Goal: Information Seeking & Learning: Learn about a topic

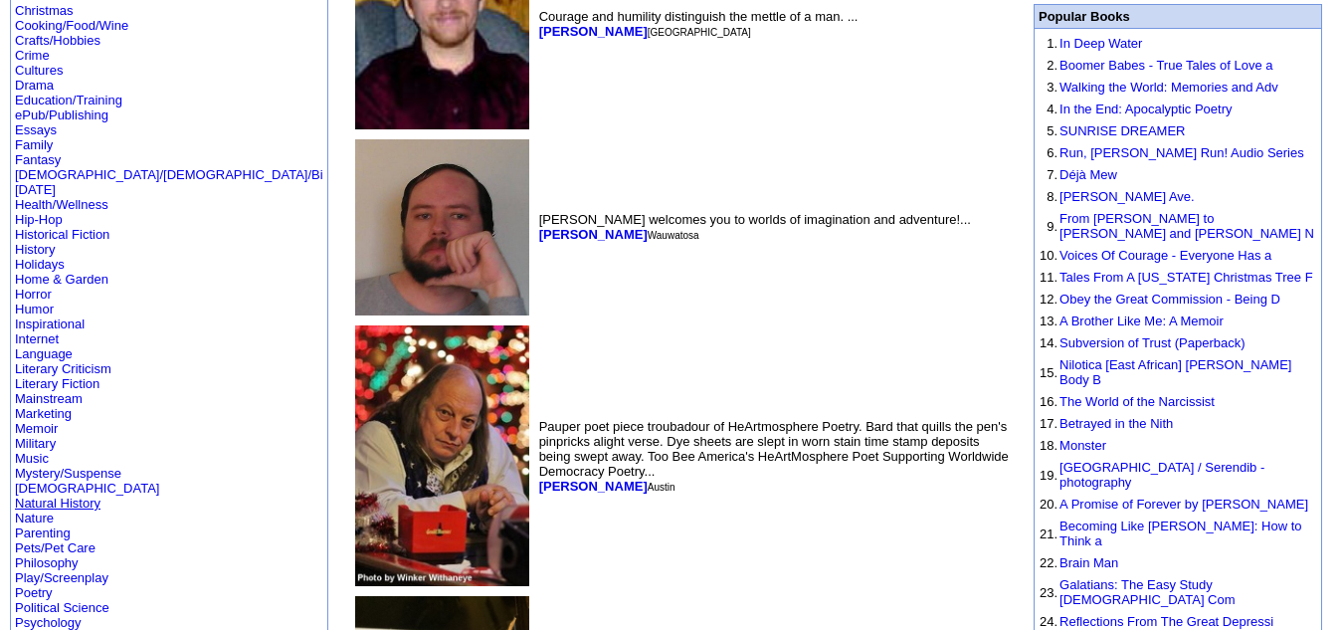
scroll to position [263, 0]
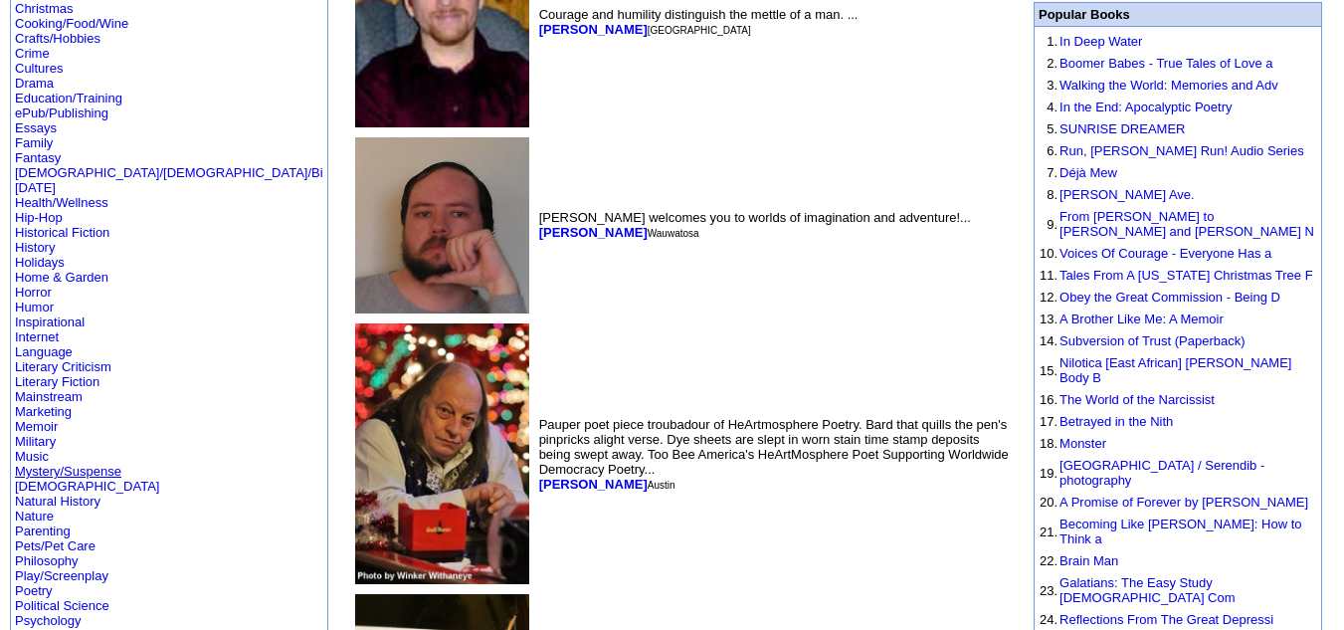
click at [67, 463] on link "Mystery/Suspense" at bounding box center [68, 470] width 106 height 15
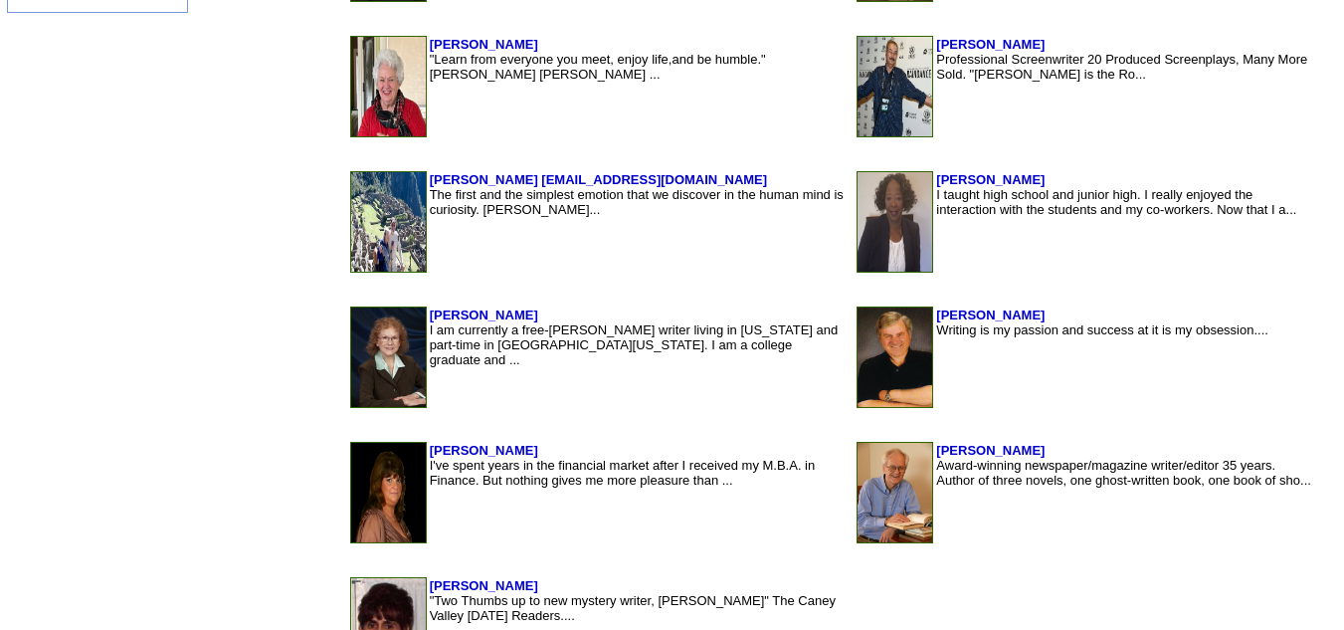
scroll to position [1880, 0]
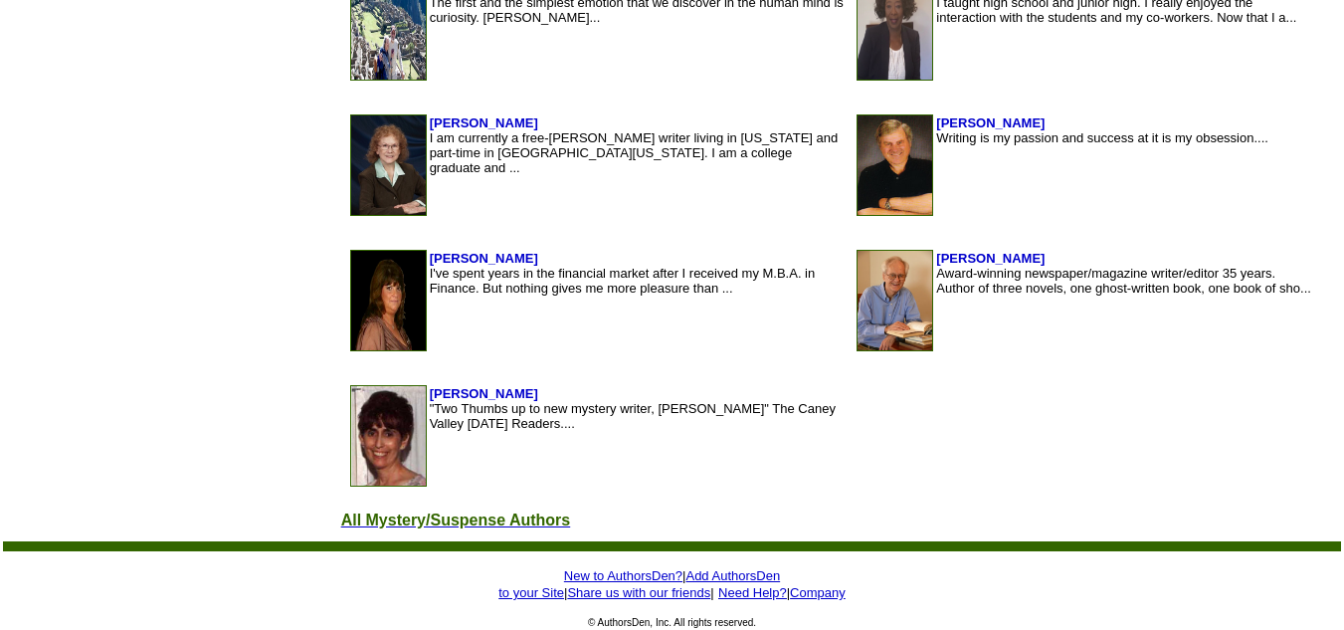
click at [359, 519] on font "All Mystery/Suspense Authors" at bounding box center [456, 519] width 230 height 17
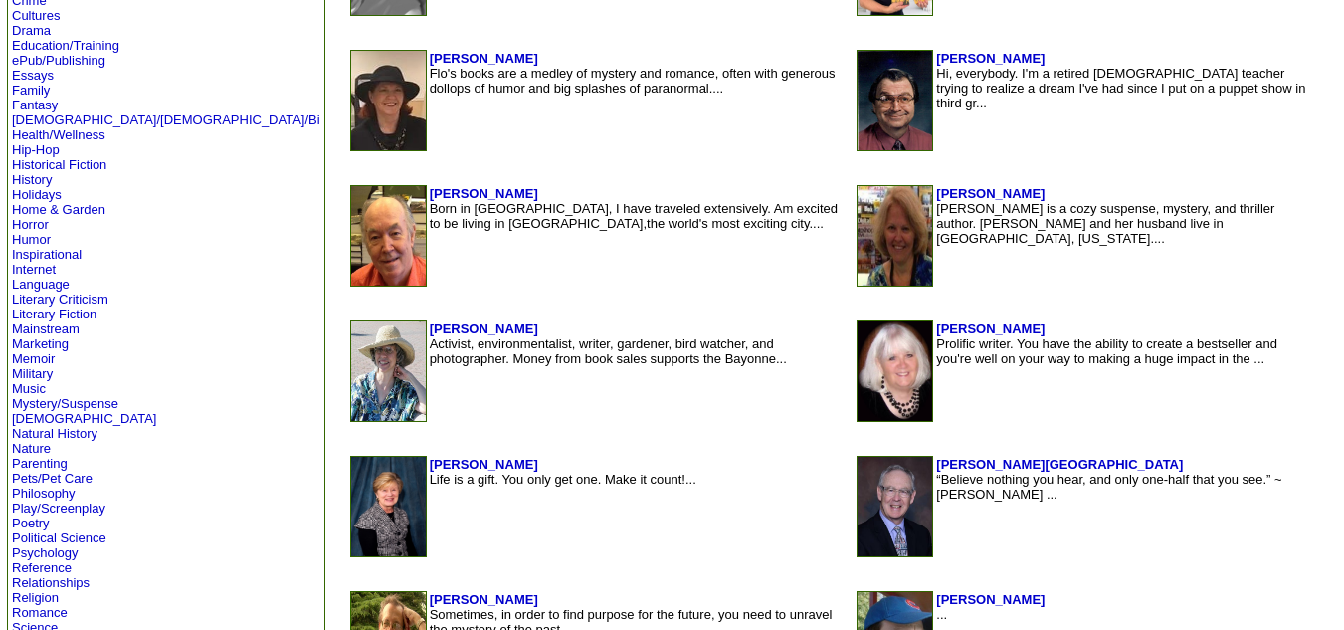
scroll to position [591, 0]
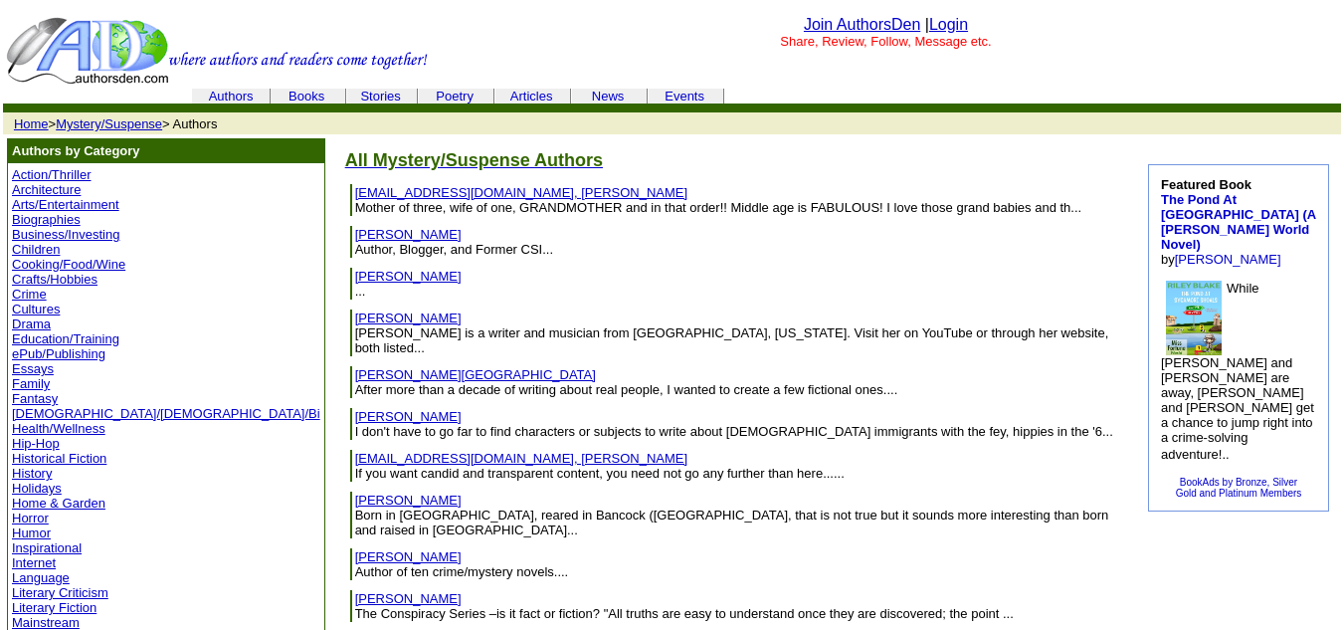
click at [355, 367] on link "Agnew, Lorraine" at bounding box center [475, 374] width 241 height 15
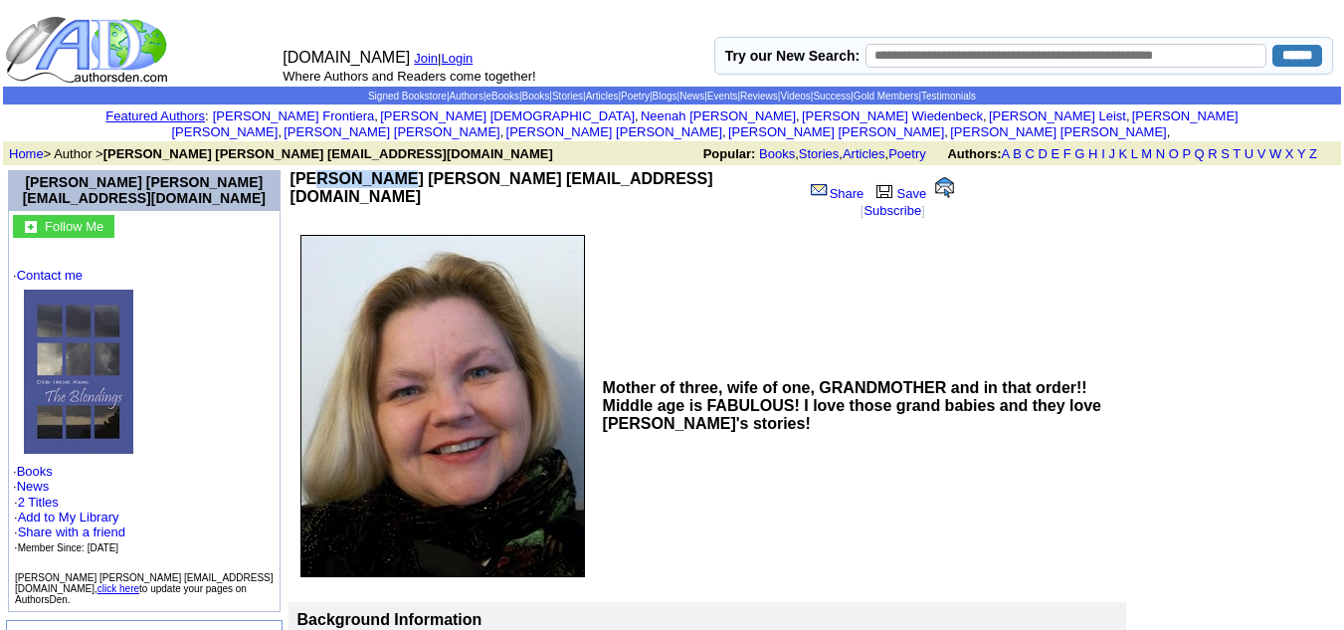
drag, startPoint x: 284, startPoint y: 162, endPoint x: 214, endPoint y: 160, distance: 70.6
click at [290, 170] on b "Debi Irene act1ministry@aol.com" at bounding box center [501, 187] width 423 height 35
copy b "ebi Irene"
click at [644, 228] on td "Mother of three, wife of one, GRANDMOTHER and in that order!! Middle age is FAB…" at bounding box center [861, 406] width 529 height 356
drag, startPoint x: 281, startPoint y: 161, endPoint x: 213, endPoint y: 168, distance: 69.0
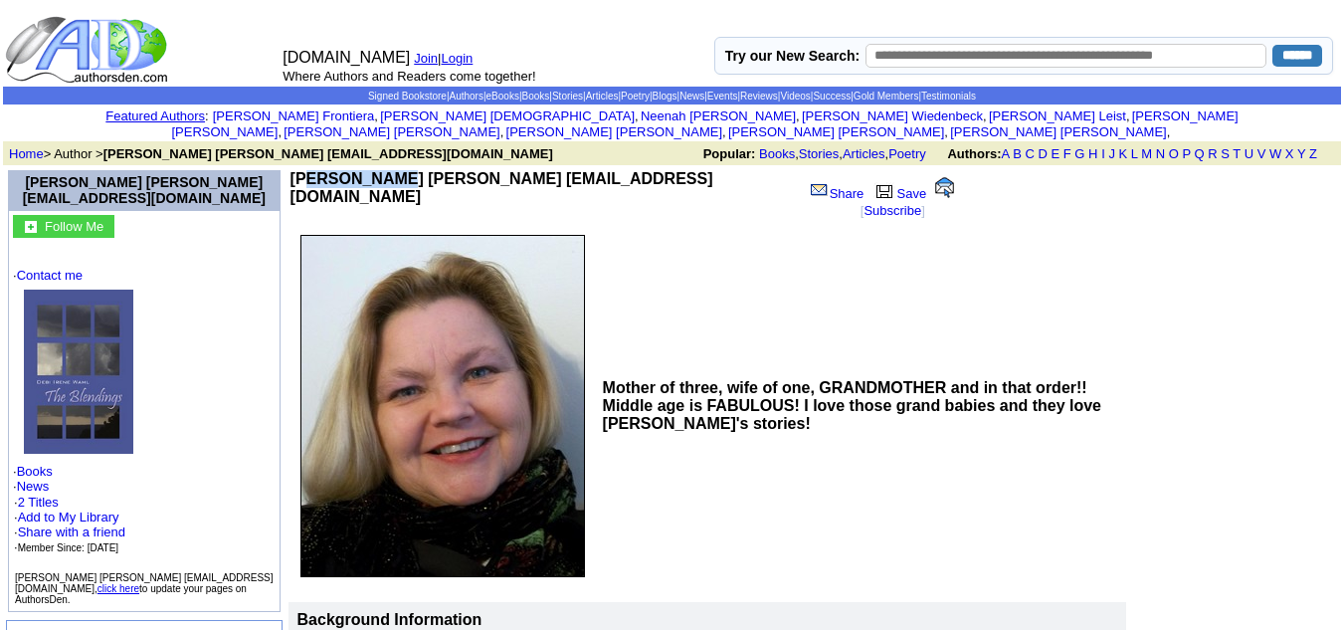
click at [290, 170] on b "Debi Irene act1ministry@aol.com" at bounding box center [501, 187] width 423 height 35
copy b "Debi Irene"
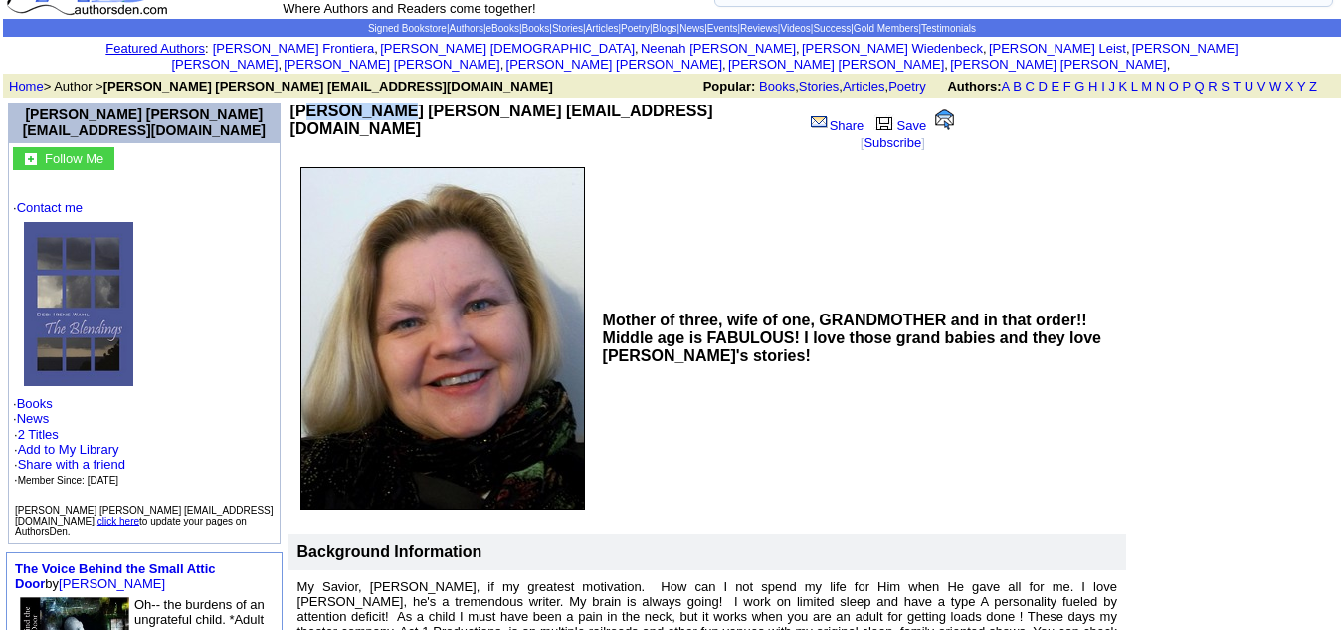
scroll to position [61, 0]
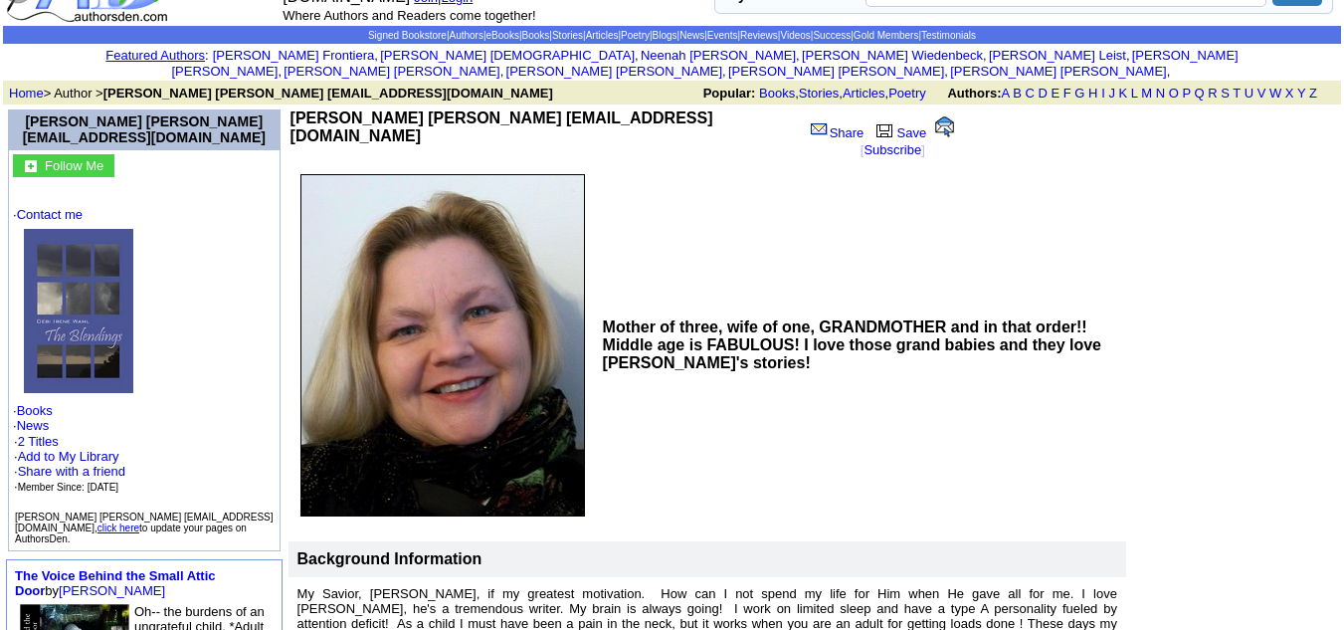
click at [613, 167] on td "Mother of three, wife of one, GRANDMOTHER and in that order!! Middle age is FAB…" at bounding box center [861, 345] width 529 height 356
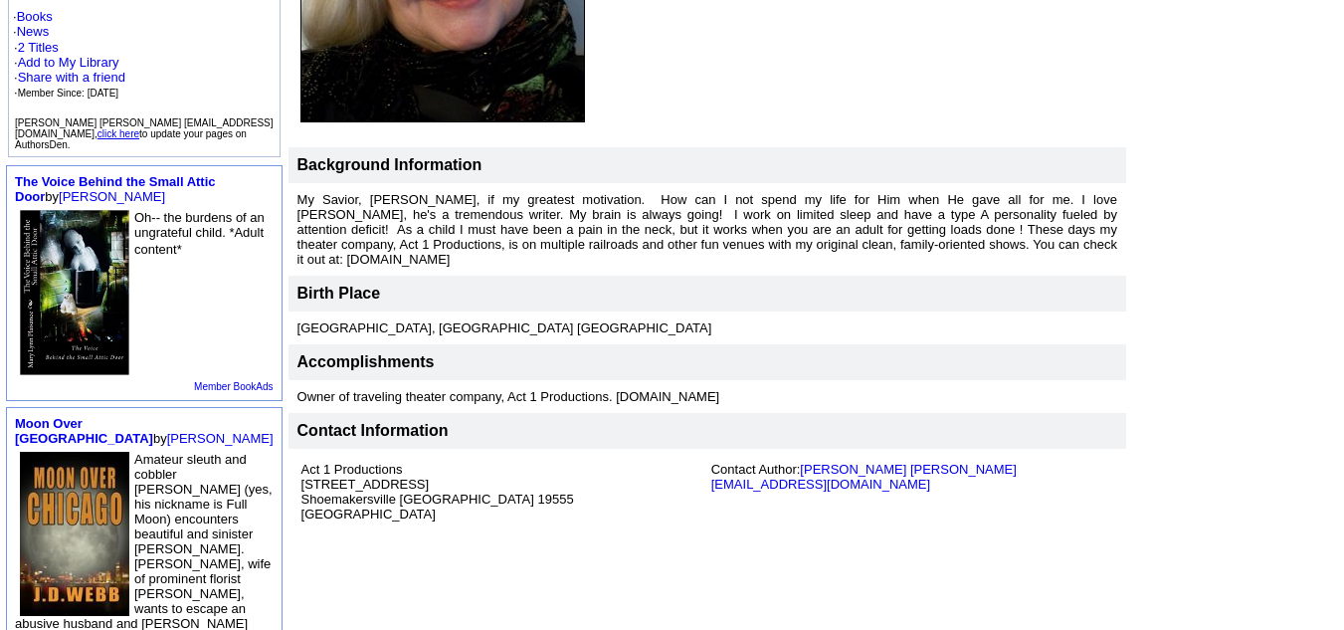
scroll to position [463, 0]
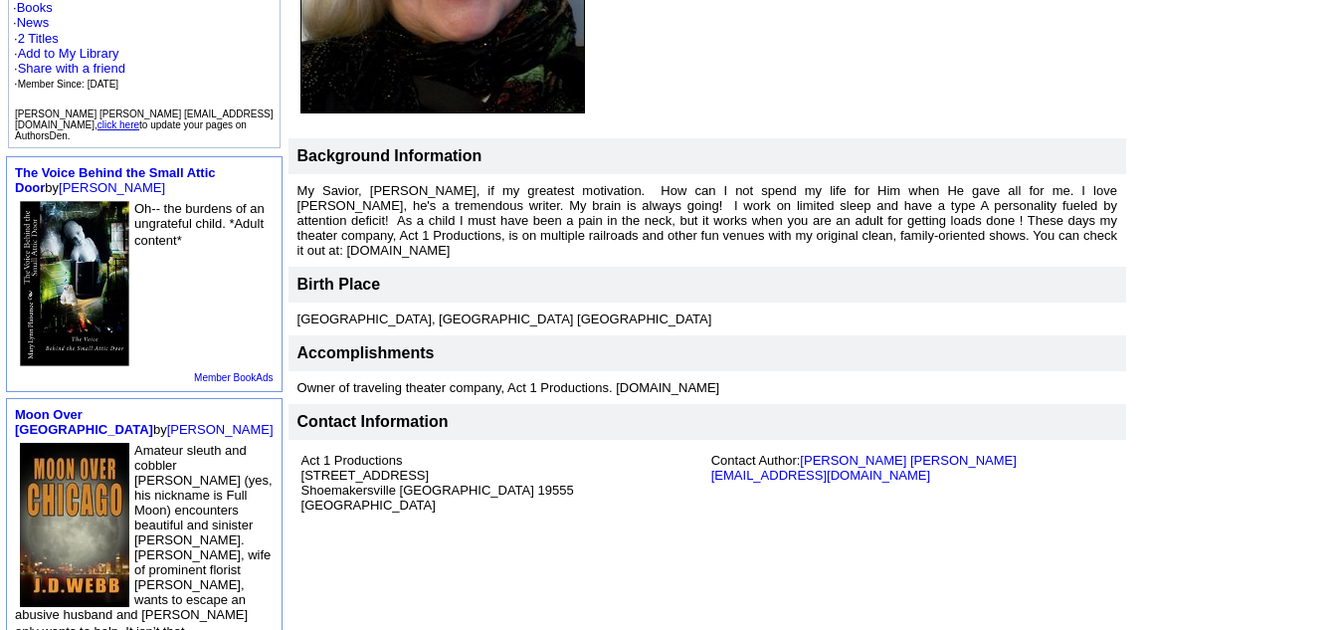
drag, startPoint x: 208, startPoint y: 156, endPoint x: 821, endPoint y: 206, distance: 614.7
click at [821, 206] on p "My Savior, Jesus Christ, if my greatest motivation. How can I not spend my life…" at bounding box center [707, 220] width 820 height 75
copy font "My Savior, Jesus Christ, if my greatest motivation. How can I not spend my life…"
click at [821, 206] on p "My Savior, Jesus Christ, if my greatest motivation. How can I not spend my life…" at bounding box center [707, 220] width 820 height 75
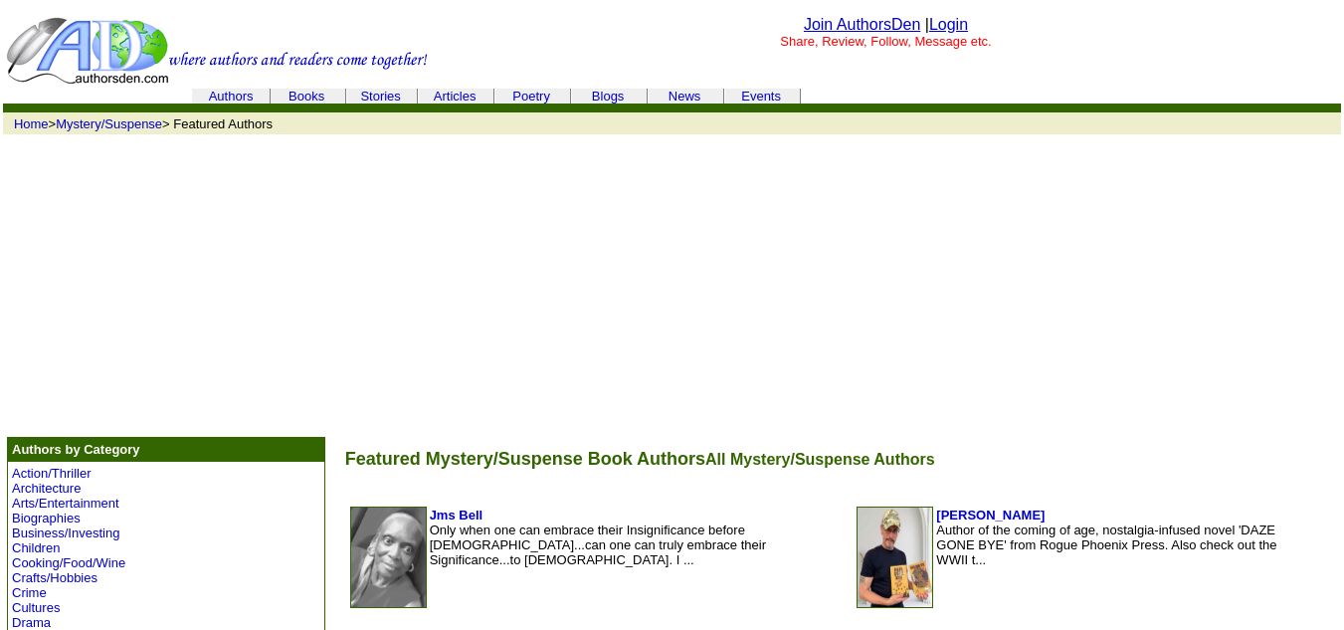
scroll to position [1880, 0]
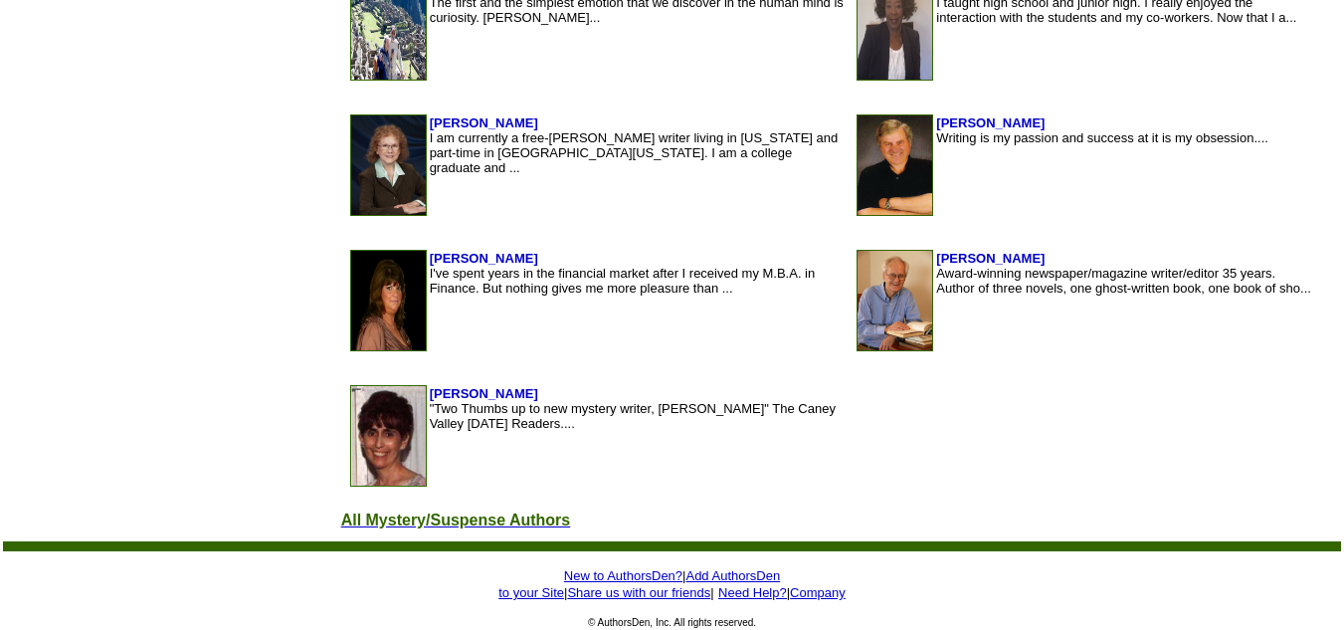
click at [341, 515] on font "All Mystery/Suspense Authors" at bounding box center [456, 519] width 230 height 17
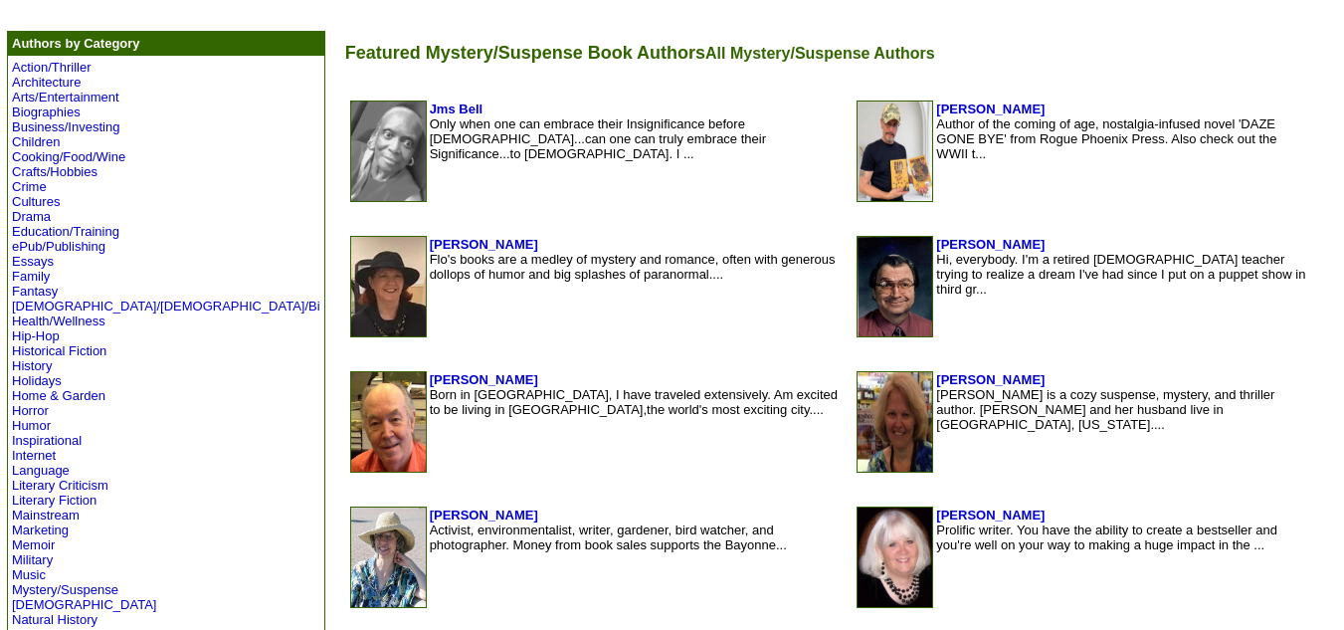
scroll to position [0, 0]
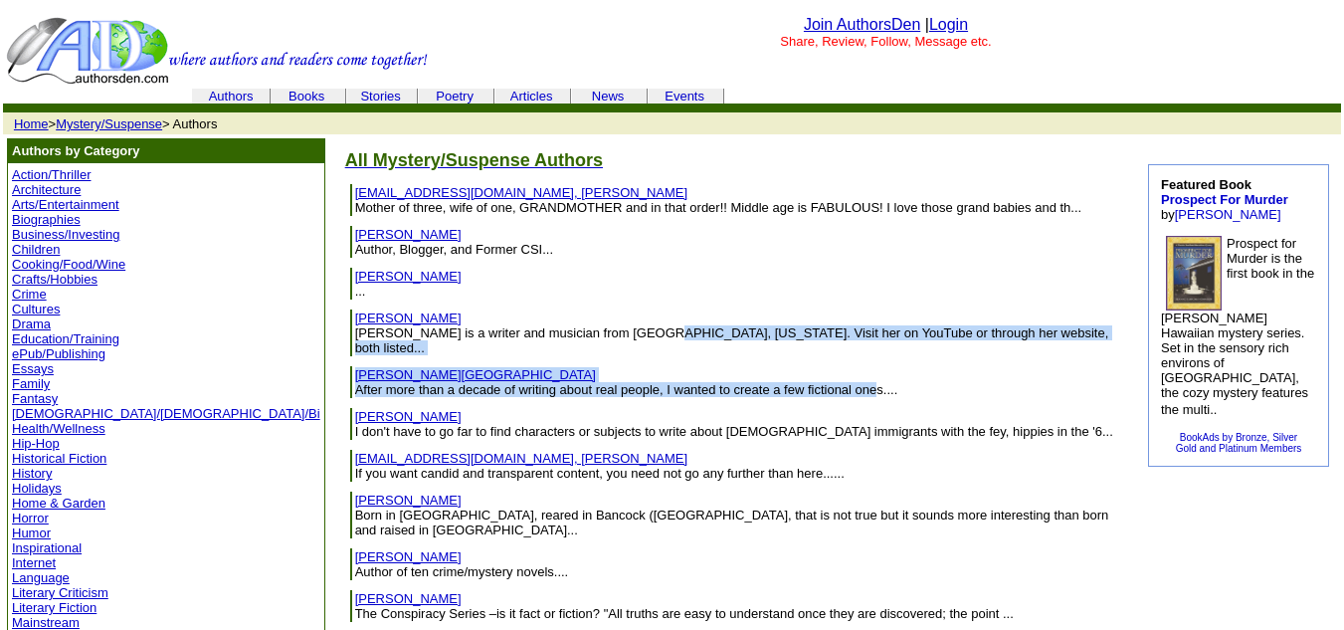
drag, startPoint x: 281, startPoint y: 368, endPoint x: 697, endPoint y: 311, distance: 419.6
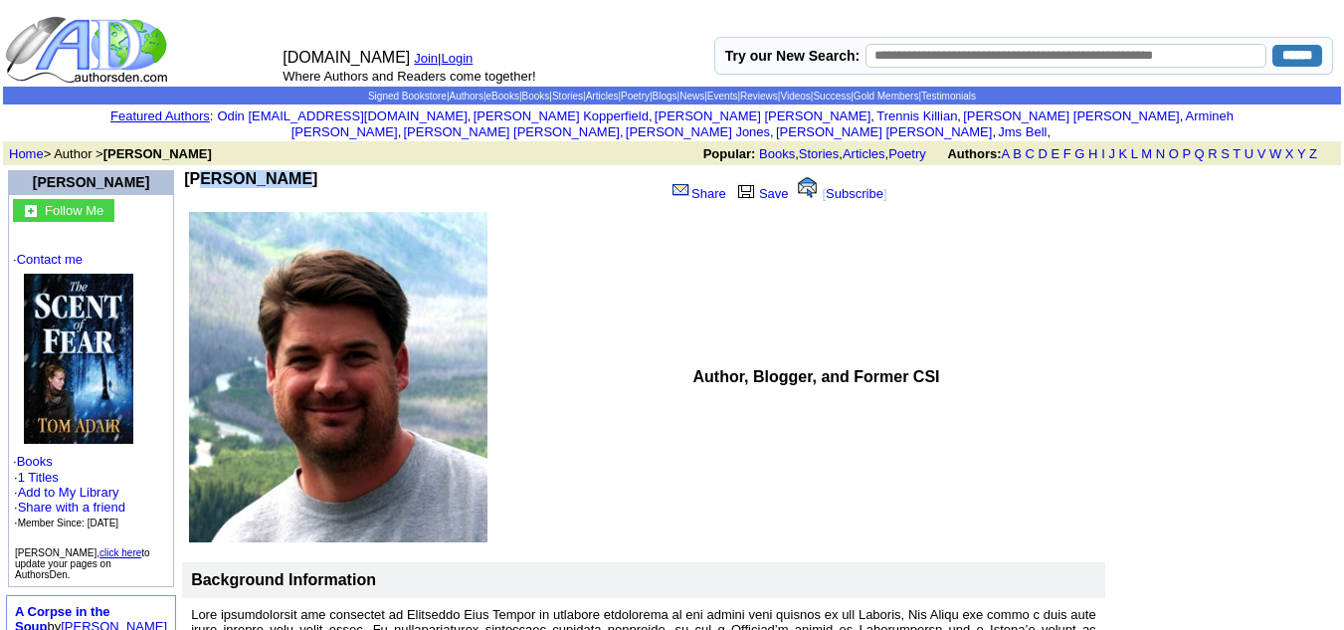
drag, startPoint x: 320, startPoint y: 167, endPoint x: 193, endPoint y: 168, distance: 127.3
click at [193, 170] on td "[PERSON_NAME]" at bounding box center [420, 189] width 472 height 38
copy b "[PERSON_NAME]"
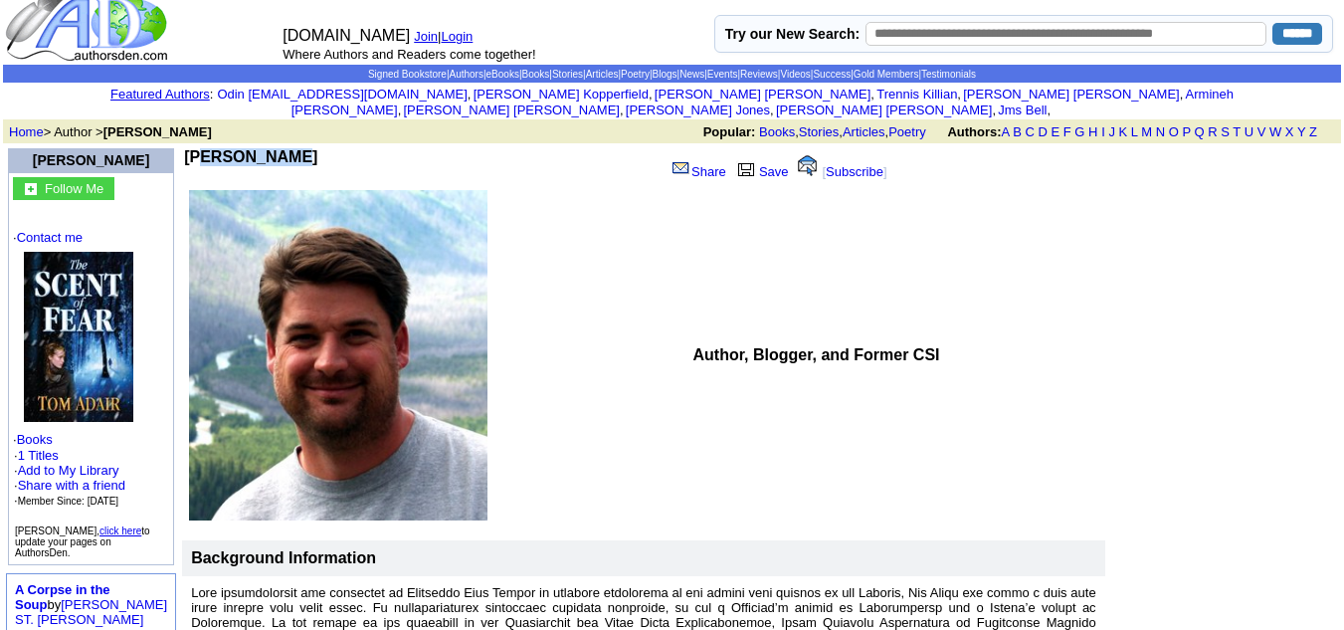
scroll to position [21, 0]
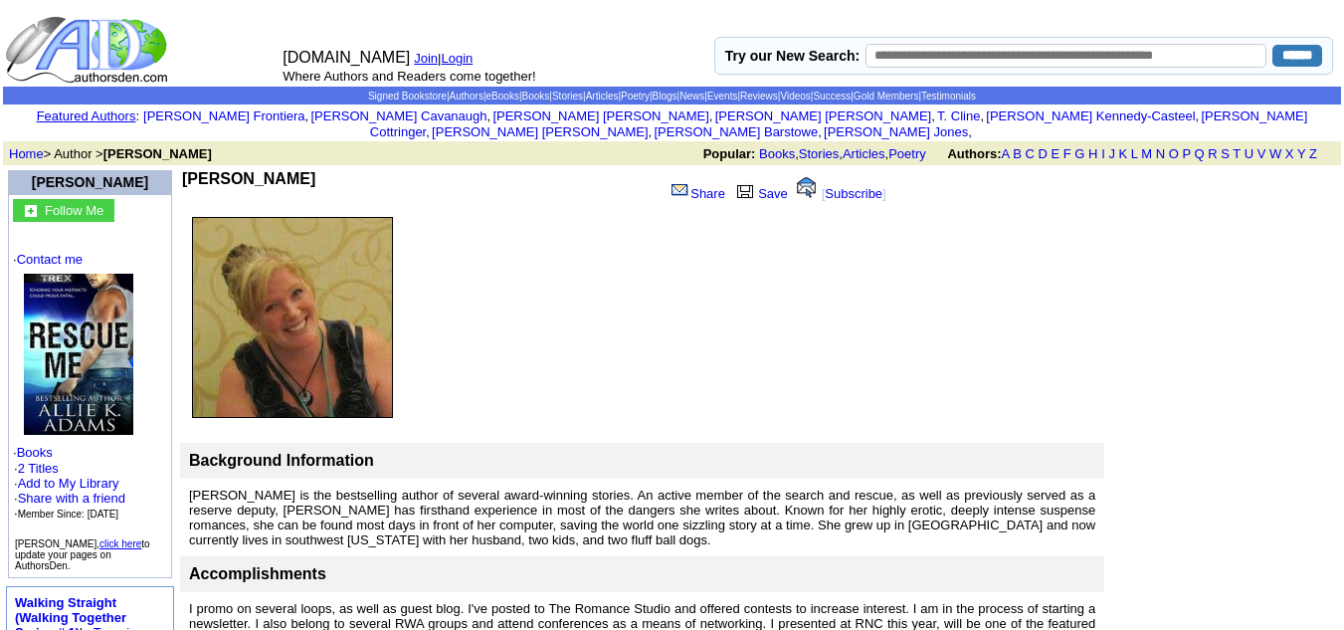
drag, startPoint x: 294, startPoint y: 162, endPoint x: 191, endPoint y: 160, distance: 103.5
click at [191, 170] on b "Allie K Adams" at bounding box center [248, 178] width 133 height 17
copy b "Allie K Adams"
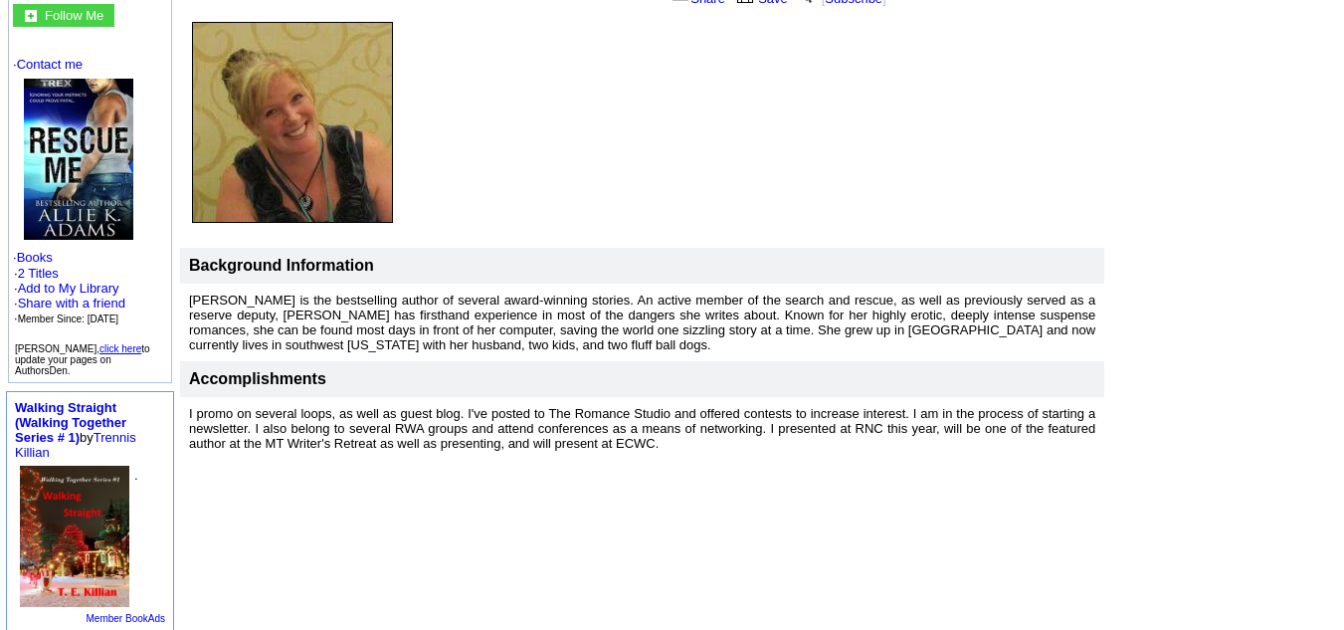
scroll to position [196, 0]
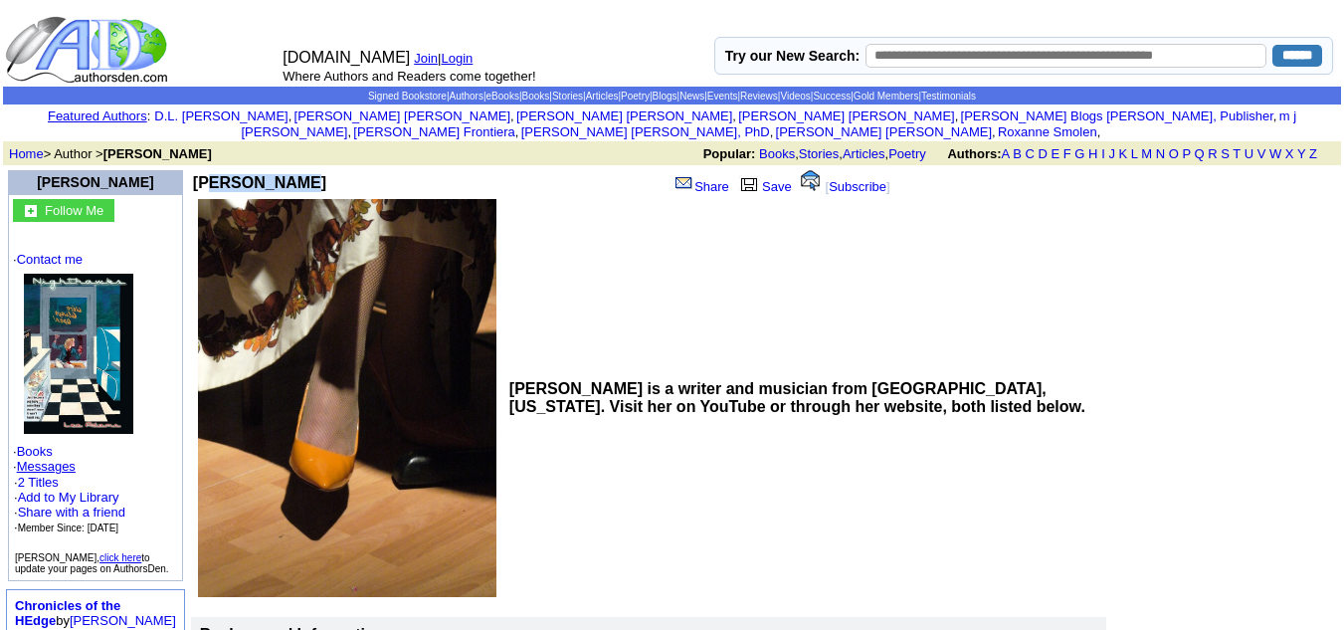
drag, startPoint x: 280, startPoint y: 167, endPoint x: 191, endPoint y: 173, distance: 89.7
click at [193, 173] on td "Lee Adams" at bounding box center [320, 182] width 255 height 25
copy b "Lee Adams"
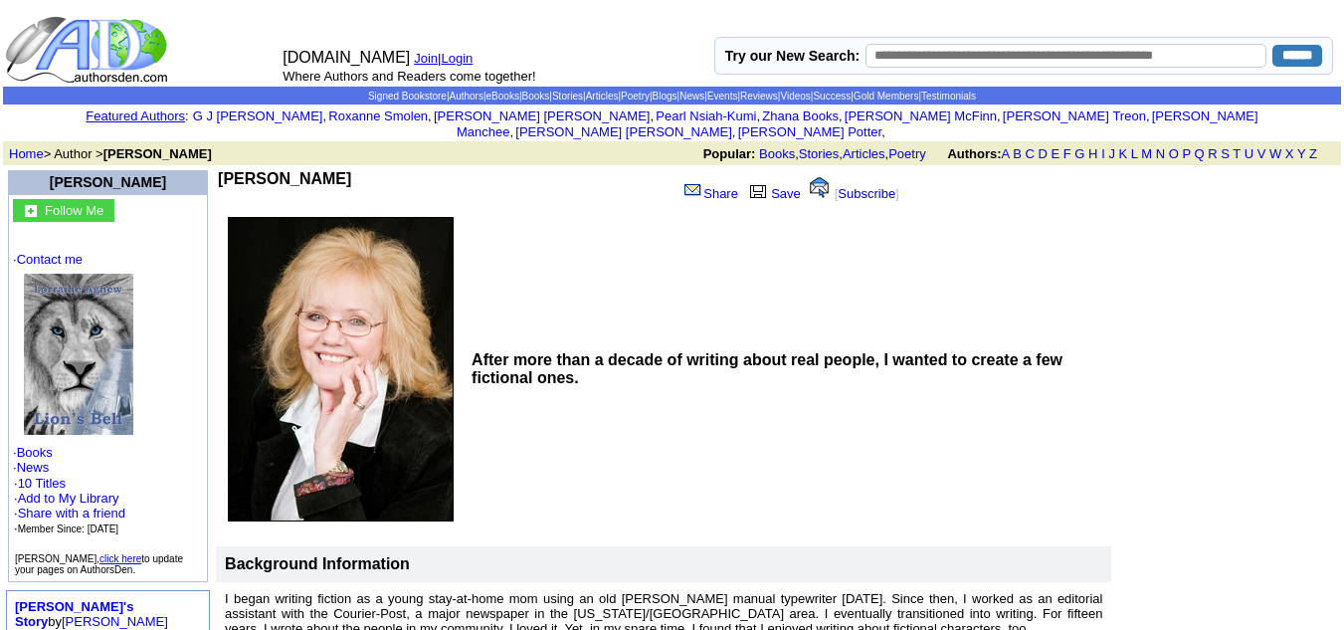
drag, startPoint x: 320, startPoint y: 160, endPoint x: 192, endPoint y: 161, distance: 128.3
click at [218, 170] on td "[PERSON_NAME]" at bounding box center [447, 189] width 459 height 38
copy b "[PERSON_NAME]"
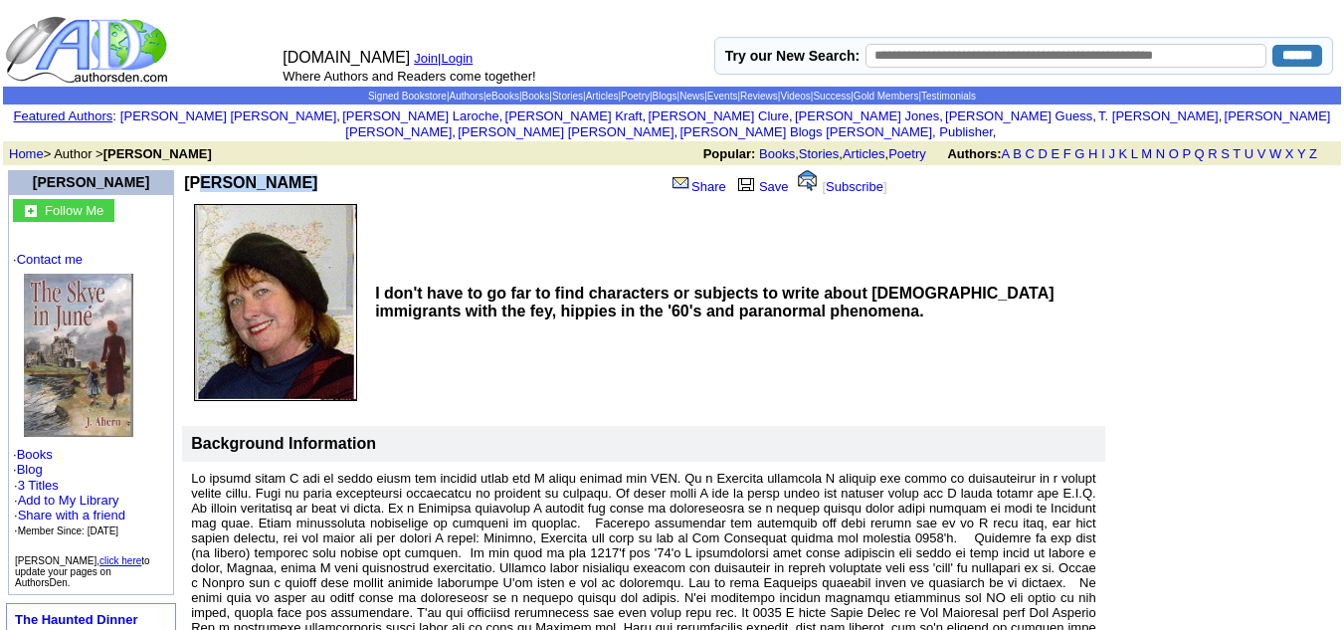
drag, startPoint x: 292, startPoint y: 166, endPoint x: 192, endPoint y: 164, distance: 100.5
click at [192, 170] on td "June Ahern" at bounding box center [312, 182] width 257 height 25
copy b "June Ahern"
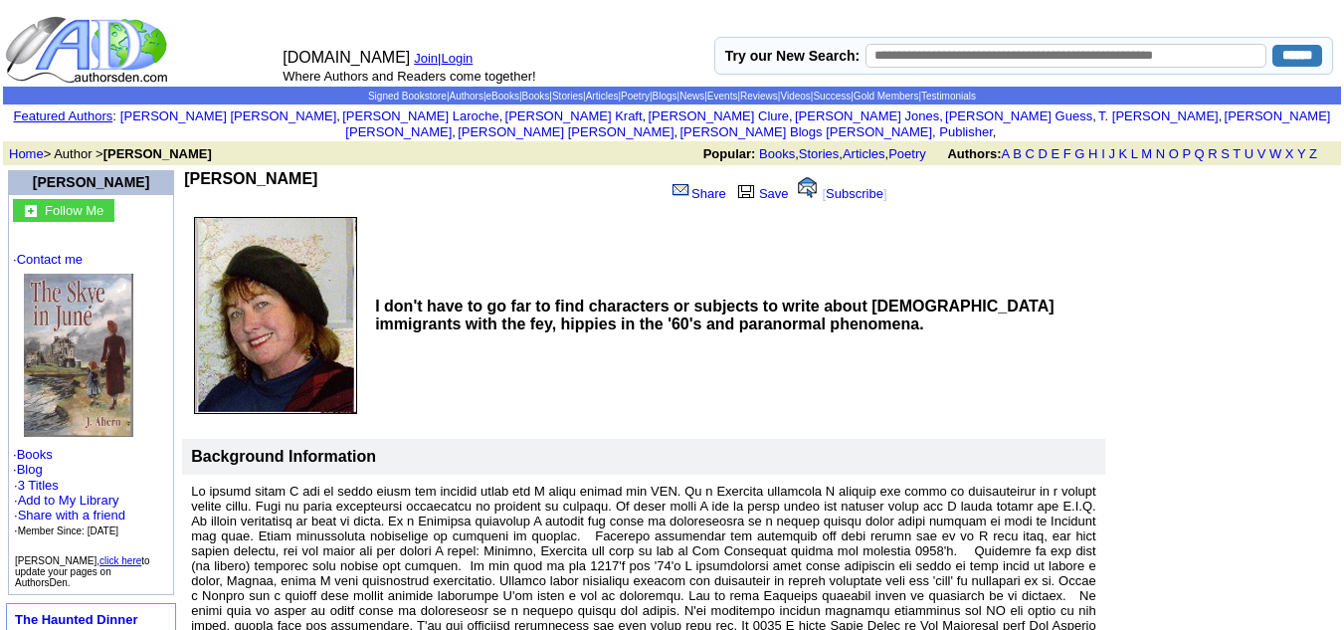
click at [552, 263] on td "I don't have to go far to find characters or subjects to write about Scottish i…" at bounding box center [736, 315] width 735 height 211
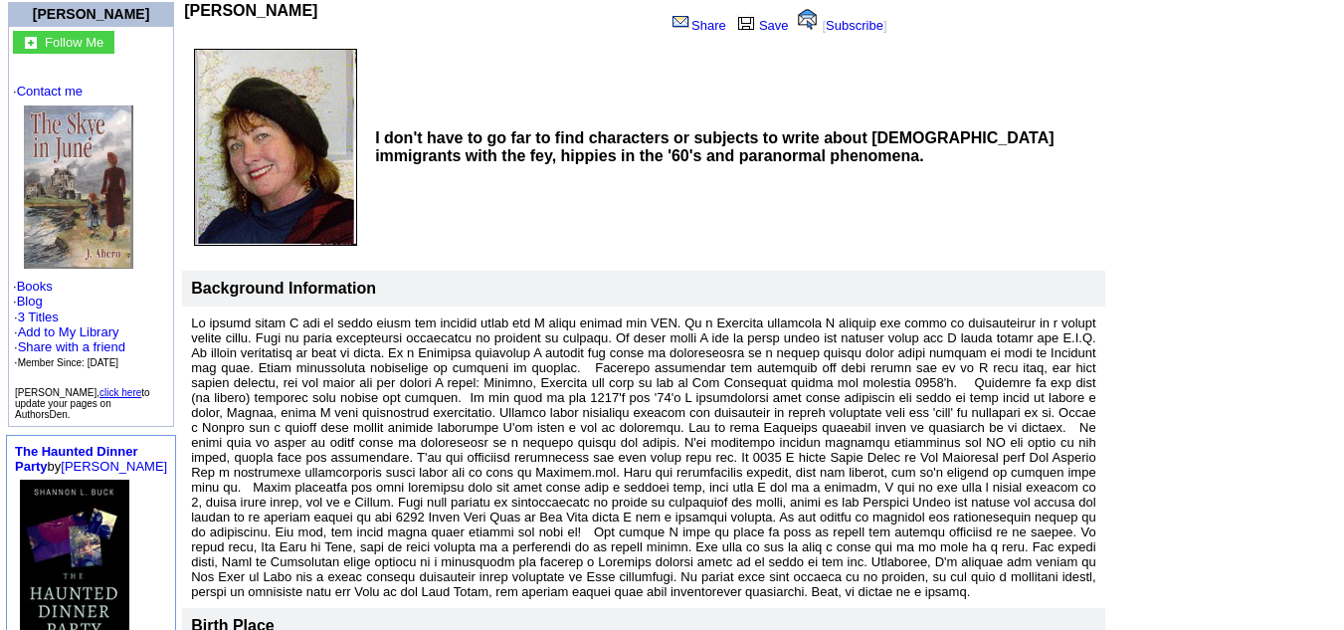
scroll to position [167, 0]
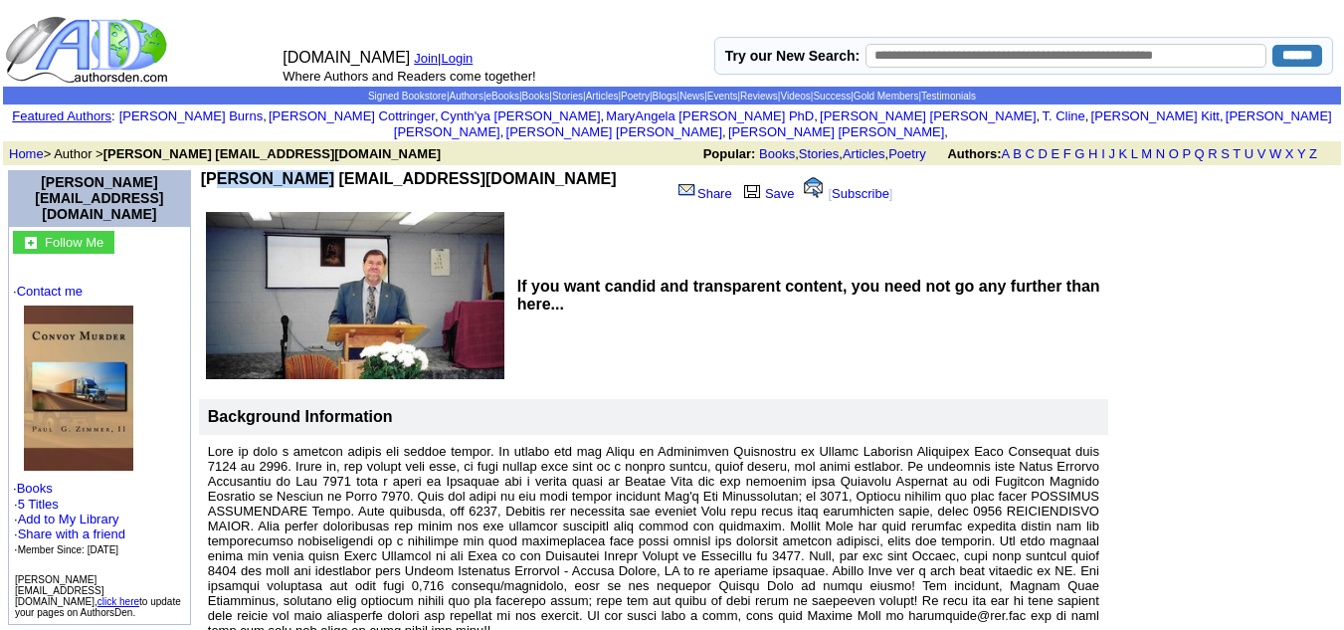
drag, startPoint x: 281, startPoint y: 167, endPoint x: 194, endPoint y: 156, distance: 88.2
click at [201, 170] on b "Rev. Paul G airskypony@aol.com" at bounding box center [409, 178] width 416 height 17
copy b "Rev. Paul G"
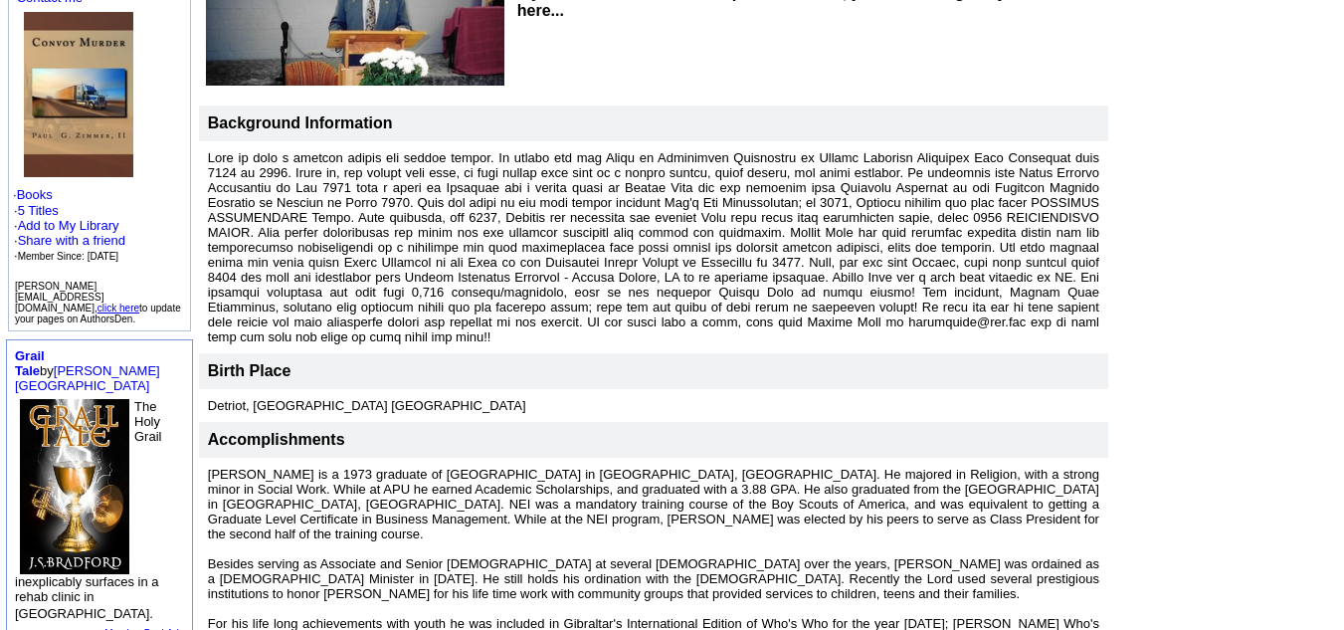
scroll to position [291, 0]
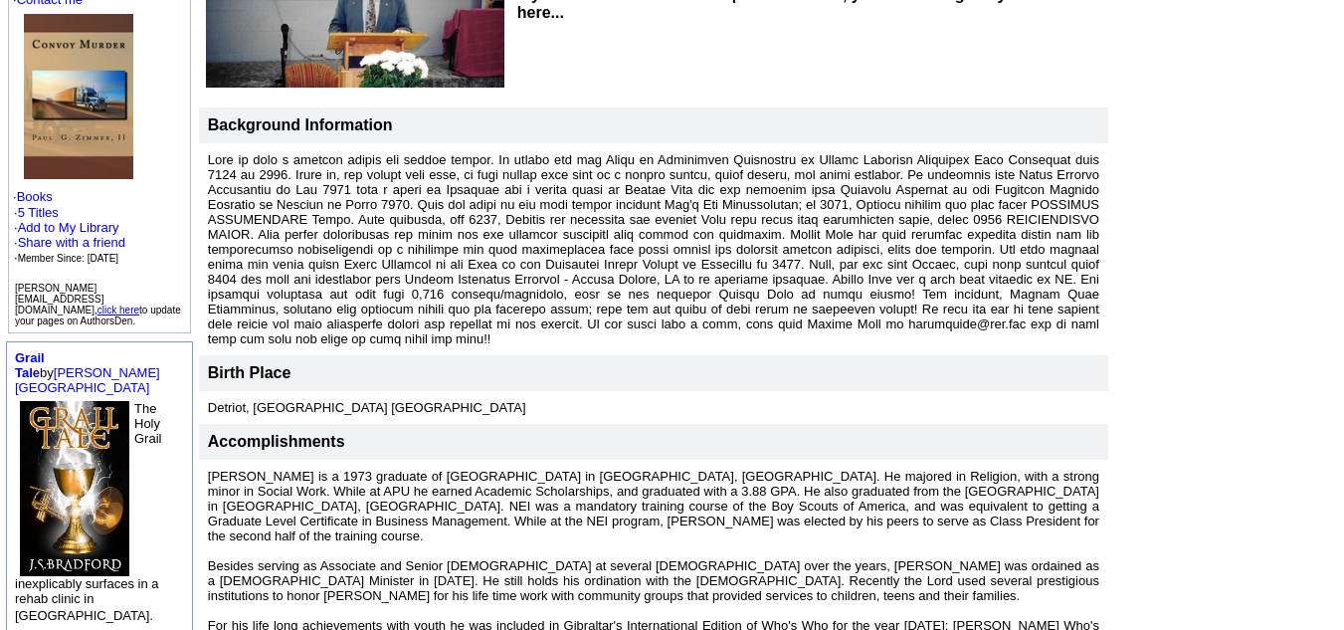
click at [110, 117] on img at bounding box center [78, 96] width 109 height 165
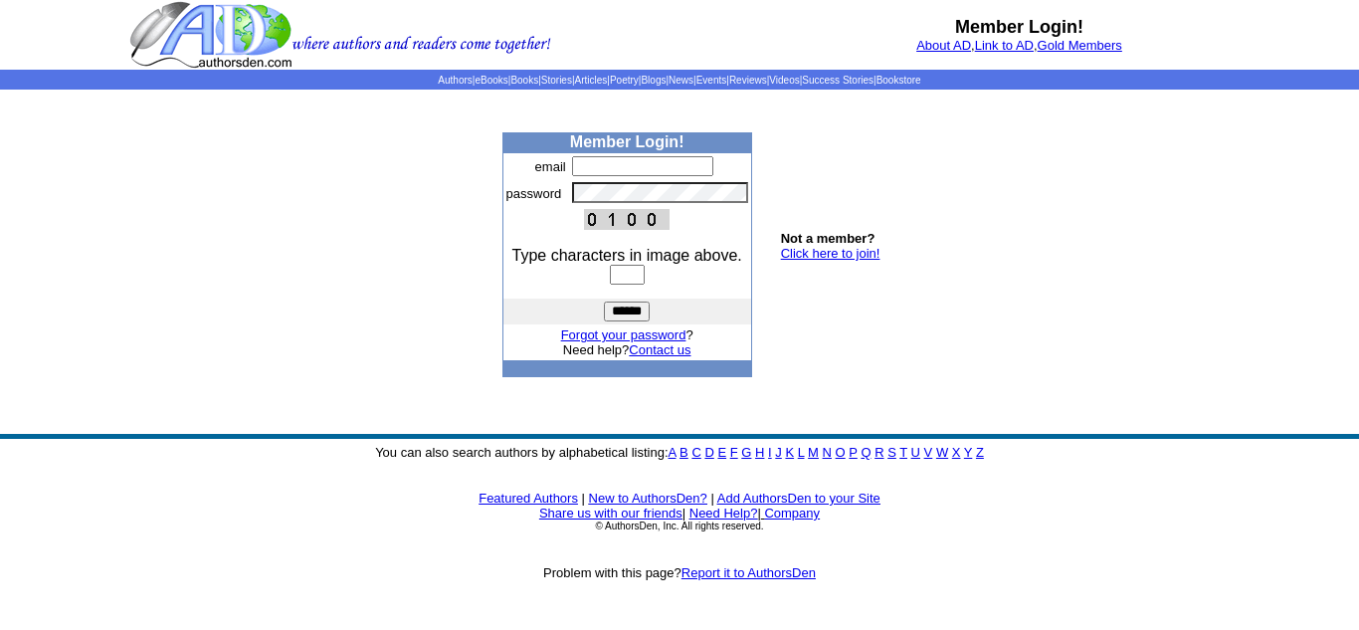
click at [812, 252] on link "Click here to join!" at bounding box center [830, 253] width 99 height 15
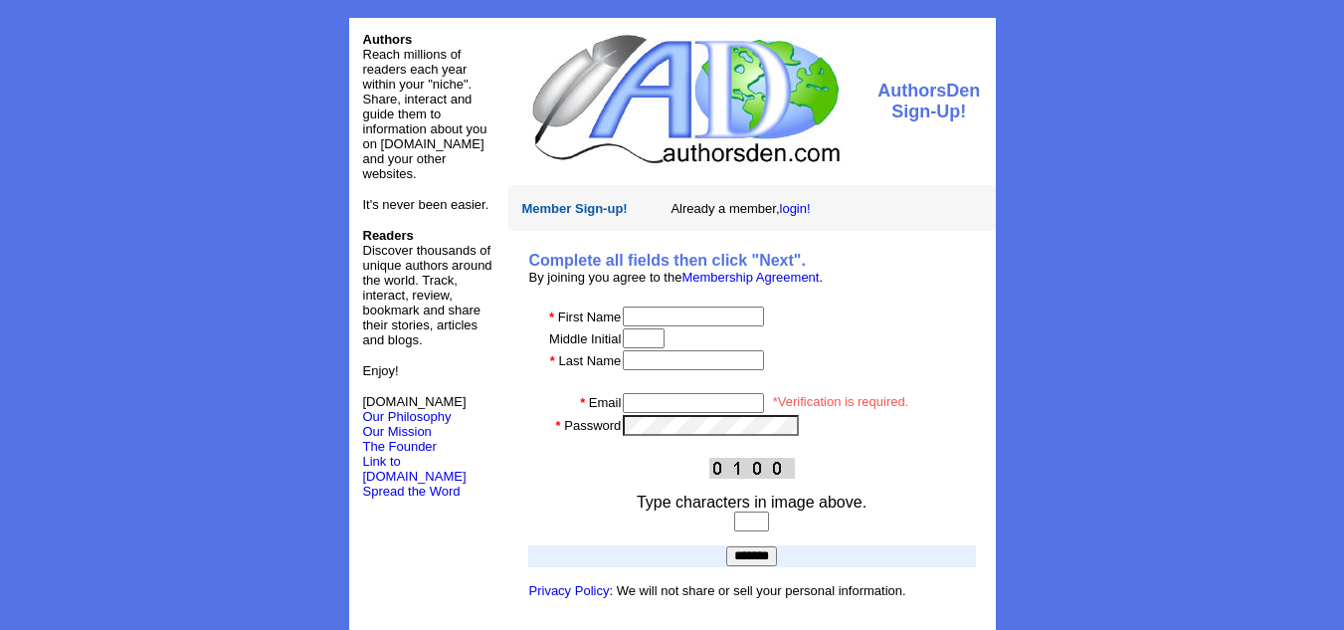
scroll to position [26, 0]
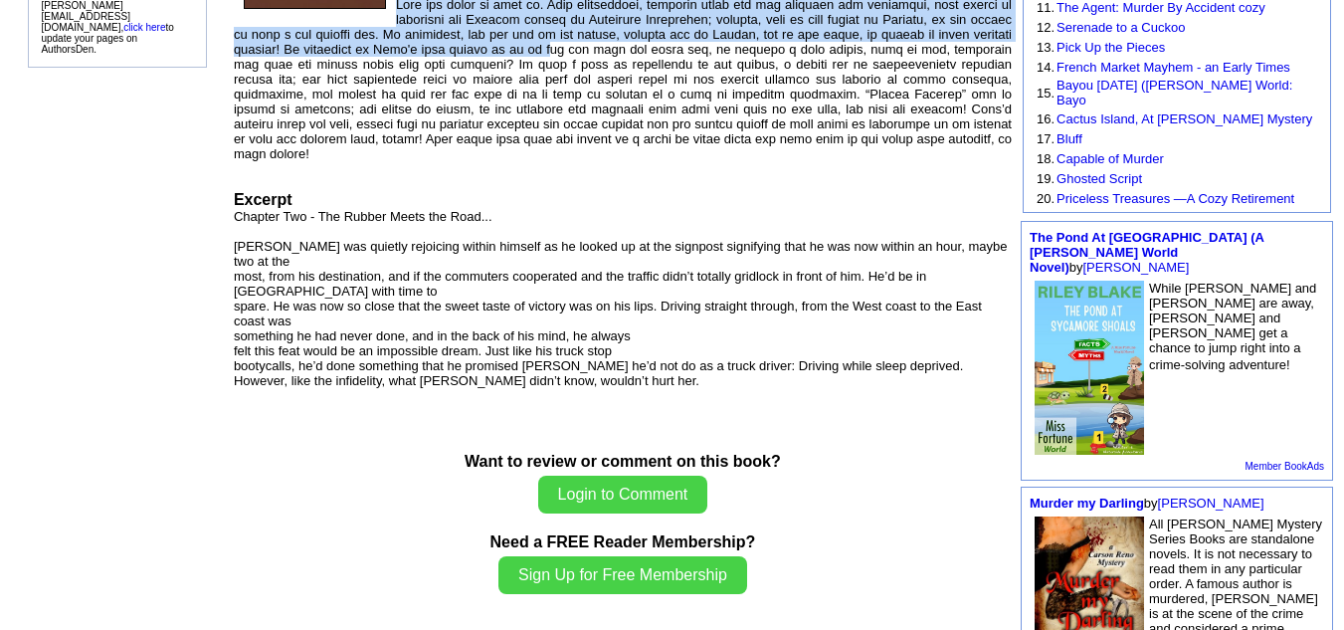
scroll to position [406, 0]
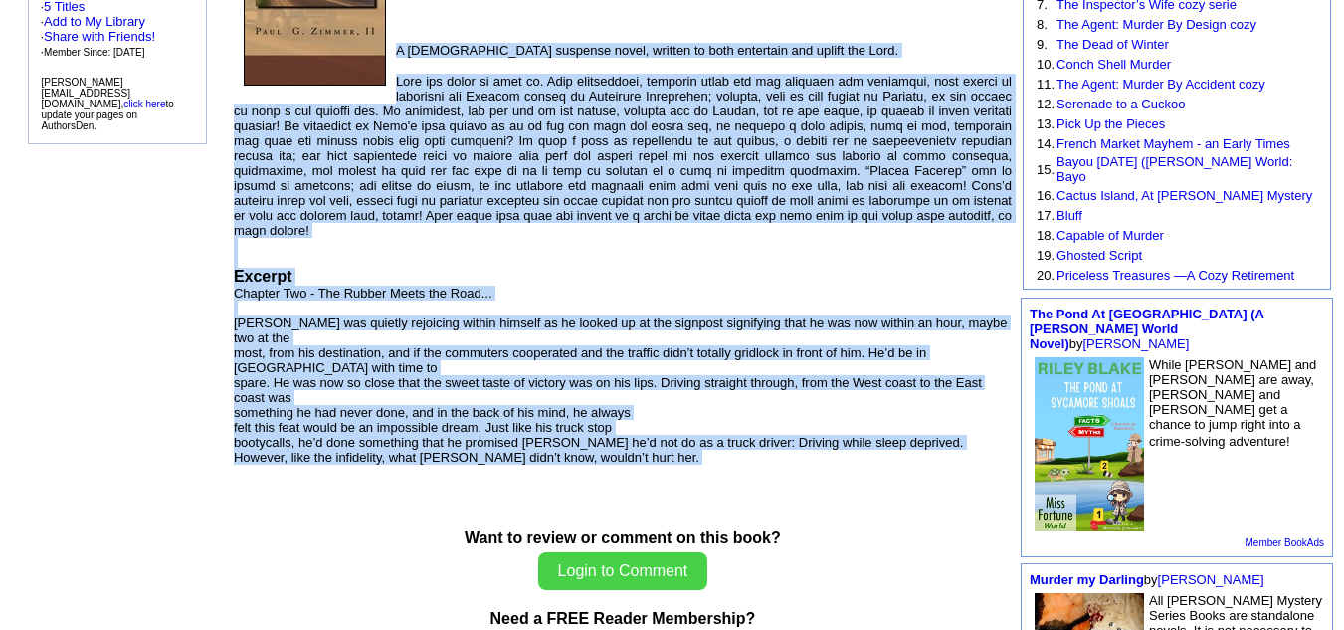
drag, startPoint x: 398, startPoint y: 221, endPoint x: 638, endPoint y: 405, distance: 302.2
click at [638, 405] on td "Kindle Edition Amazon Category: Mystery/Suspense Publisher: Narrow Path ISBN-10…" at bounding box center [623, 173] width 778 height 613
copy td "L Ipsumdolo sitametc adipi, elitsed do eius temporinc utl etdolo mag Aliq. Enim…"
click at [446, 140] on div at bounding box center [623, 156] width 778 height 164
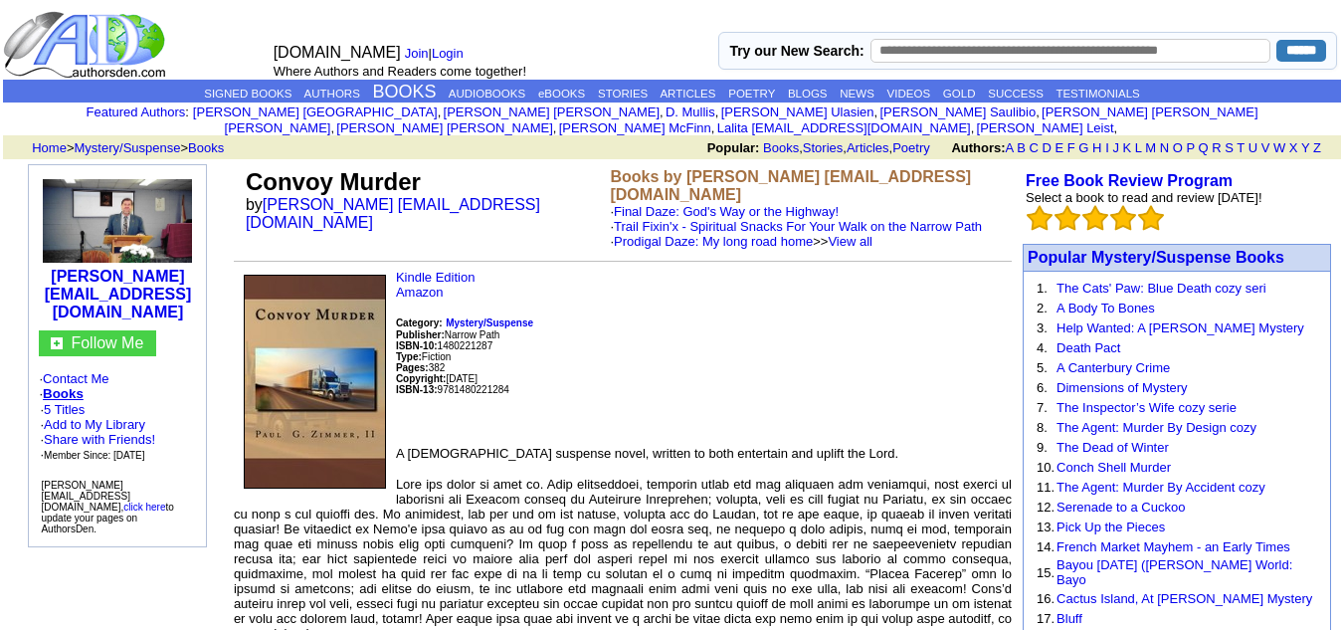
scroll to position [0, 0]
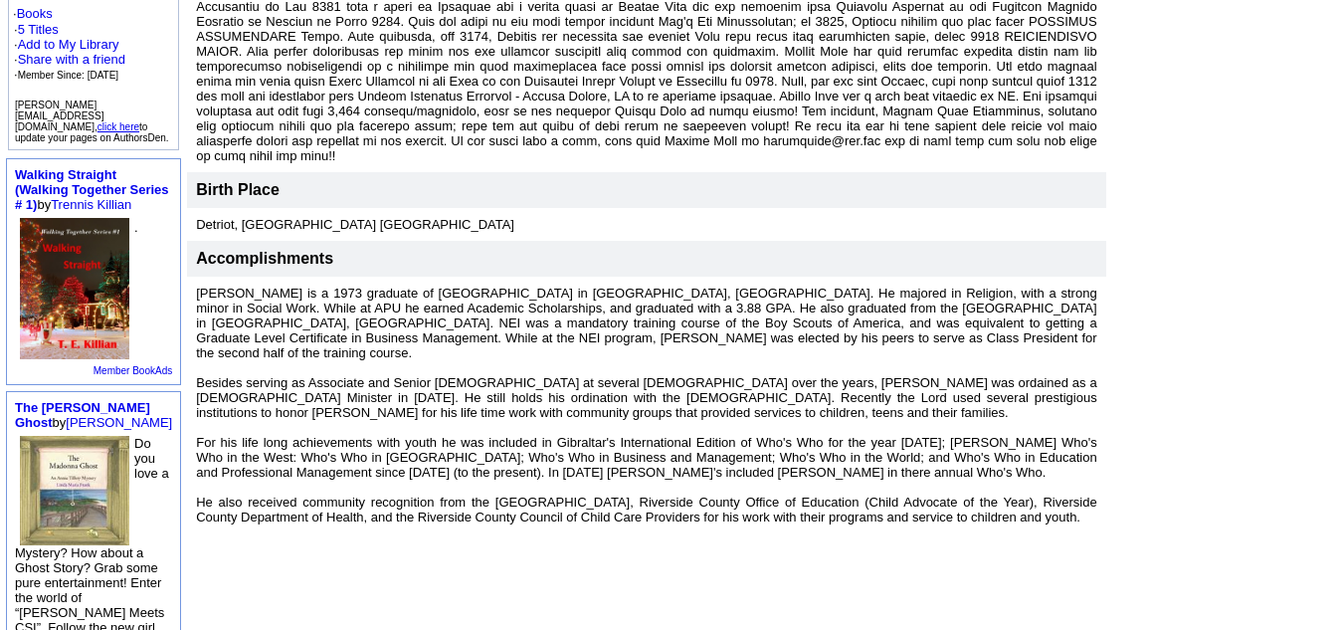
scroll to position [506, 0]
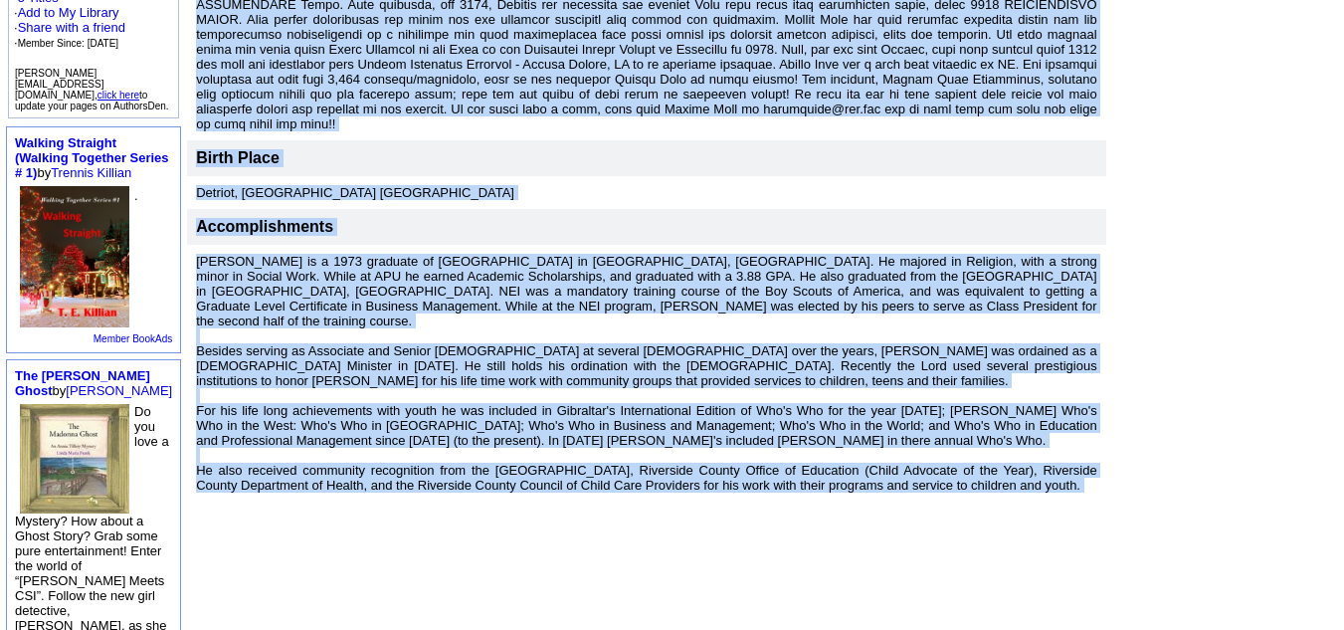
drag, startPoint x: 194, startPoint y: 323, endPoint x: 1121, endPoint y: 440, distance: 934.2
click at [1121, 440] on tr "Rev. Paul G airskypony@aol.com Share Save [ Subscribe ] If you want candid and …" at bounding box center [762, 81] width 1153 height 841
copy tr "Paul is both a retired pastor and social worker. He worked for the State of Cal…"
click at [734, 209] on td "Accomplishments" at bounding box center [646, 227] width 918 height 36
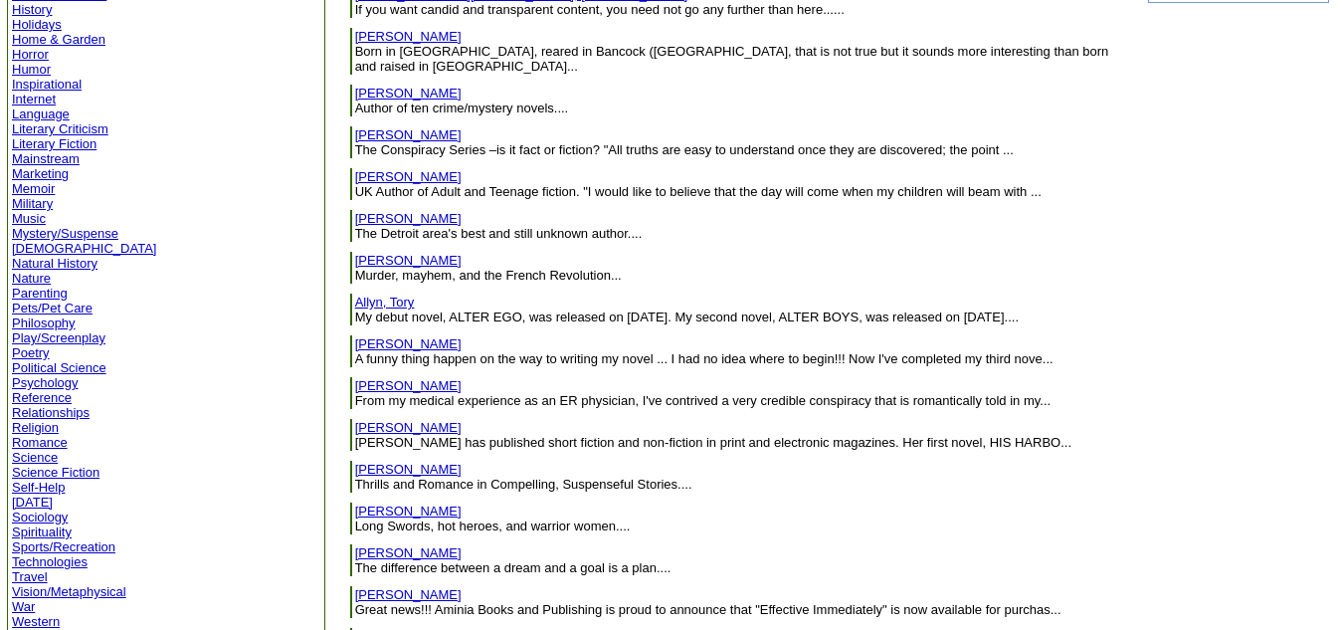
scroll to position [464, 0]
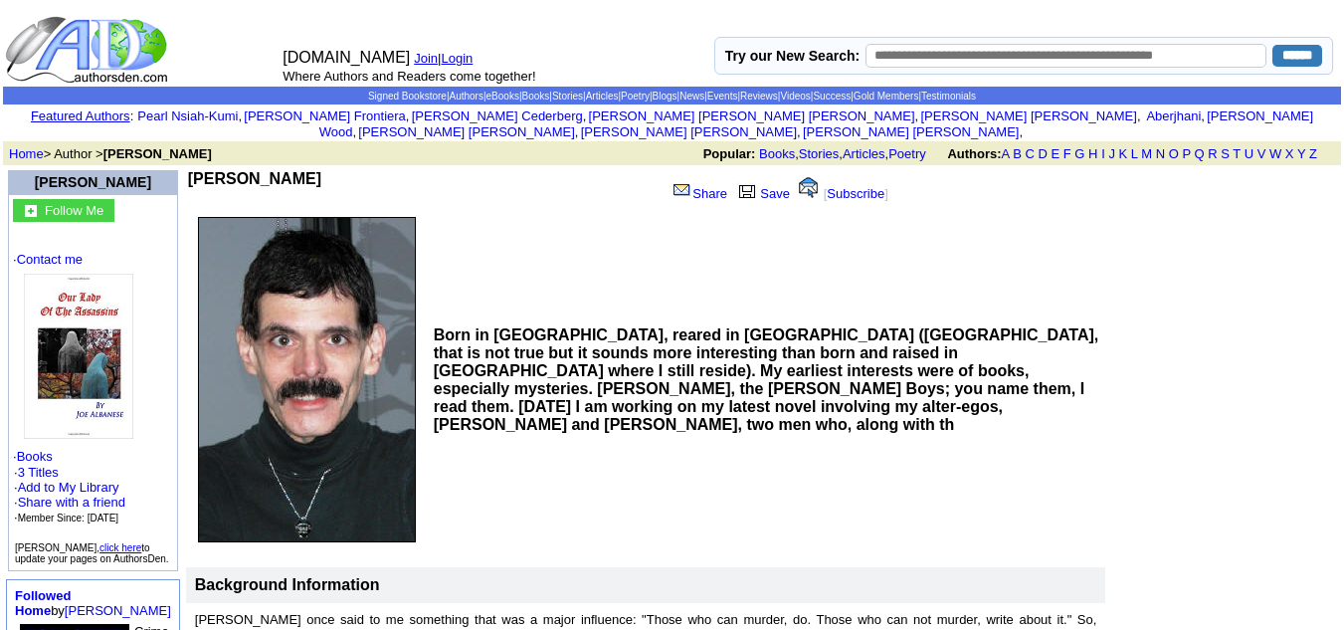
drag, startPoint x: 305, startPoint y: 156, endPoint x: 316, endPoint y: 156, distance: 10.9
click at [316, 170] on td "Joe Albanese" at bounding box center [423, 189] width 471 height 38
drag, startPoint x: 297, startPoint y: 160, endPoint x: 191, endPoint y: 156, distance: 106.5
click at [191, 170] on td "Joe Albanese" at bounding box center [423, 189] width 471 height 38
copy b "Joe Albanese"
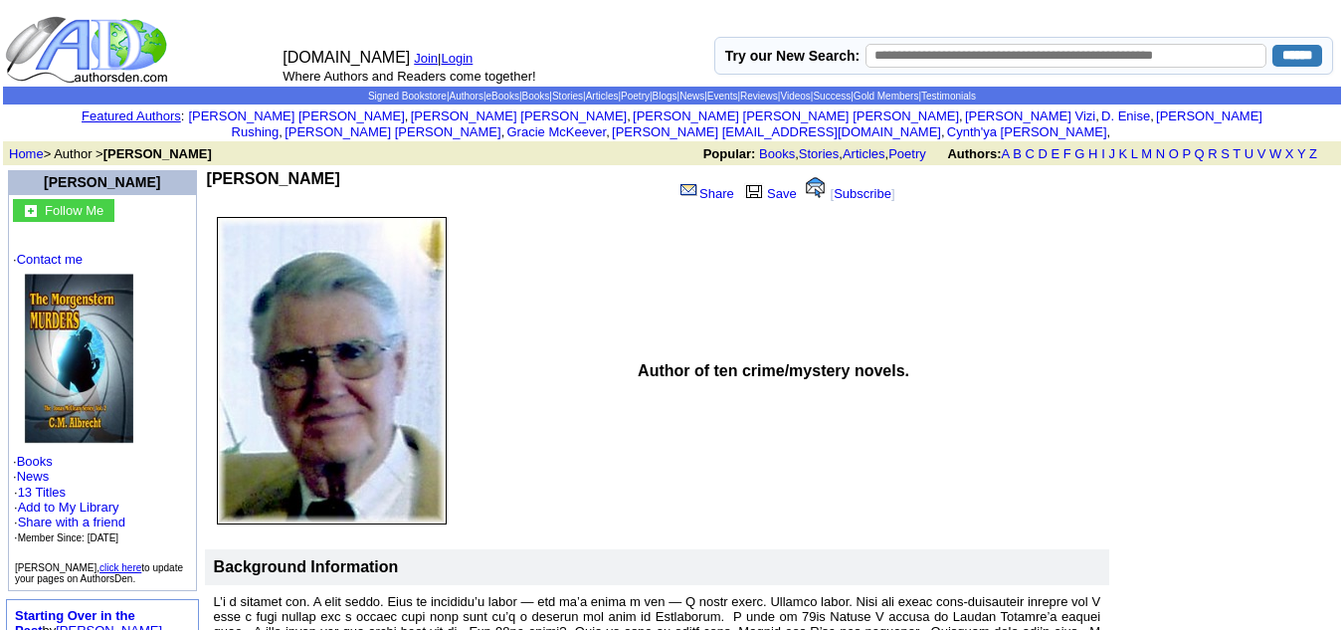
drag, startPoint x: 314, startPoint y: 157, endPoint x: 196, endPoint y: 156, distance: 118.4
click at [207, 170] on td "[PERSON_NAME]" at bounding box center [438, 189] width 463 height 38
copy b "[PERSON_NAME]"
click at [542, 300] on td at bounding box center [419, 370] width 428 height 321
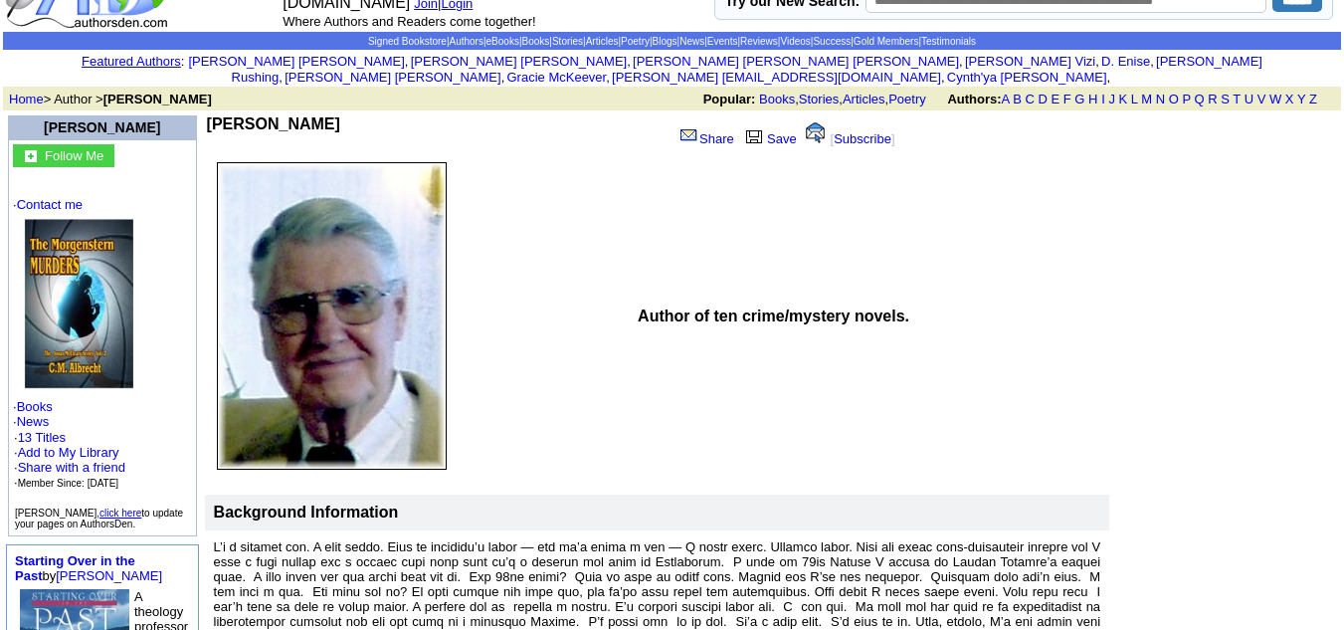
scroll to position [54, 0]
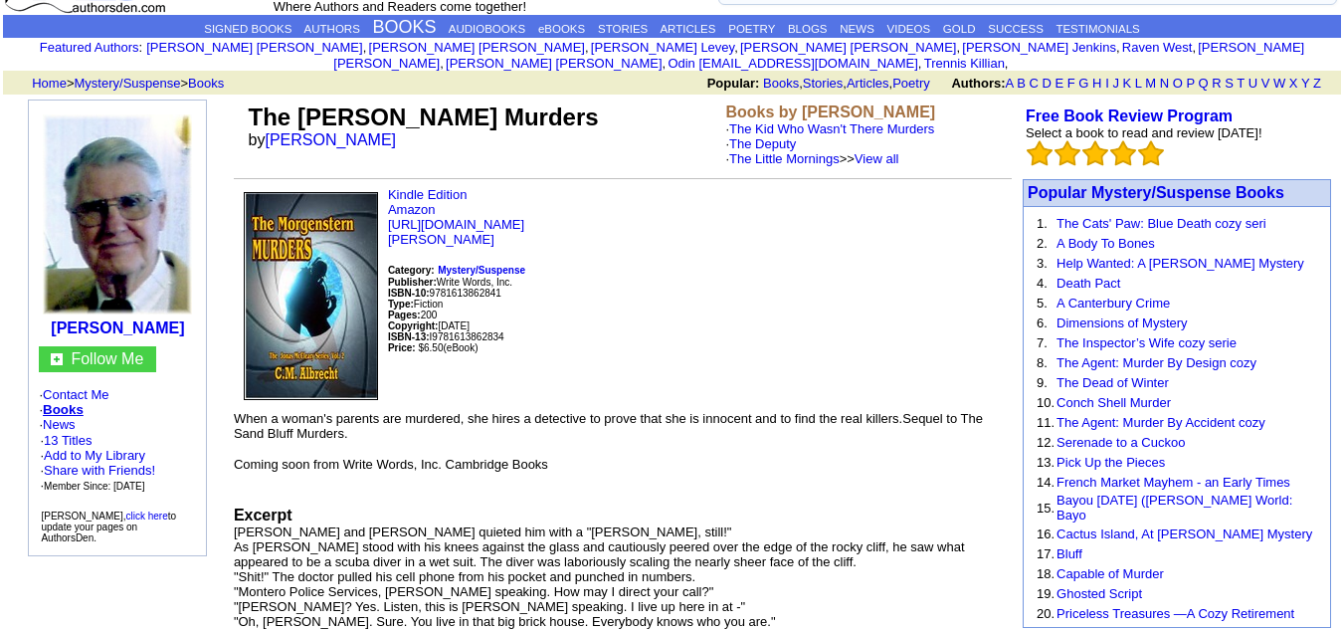
scroll to position [67, 0]
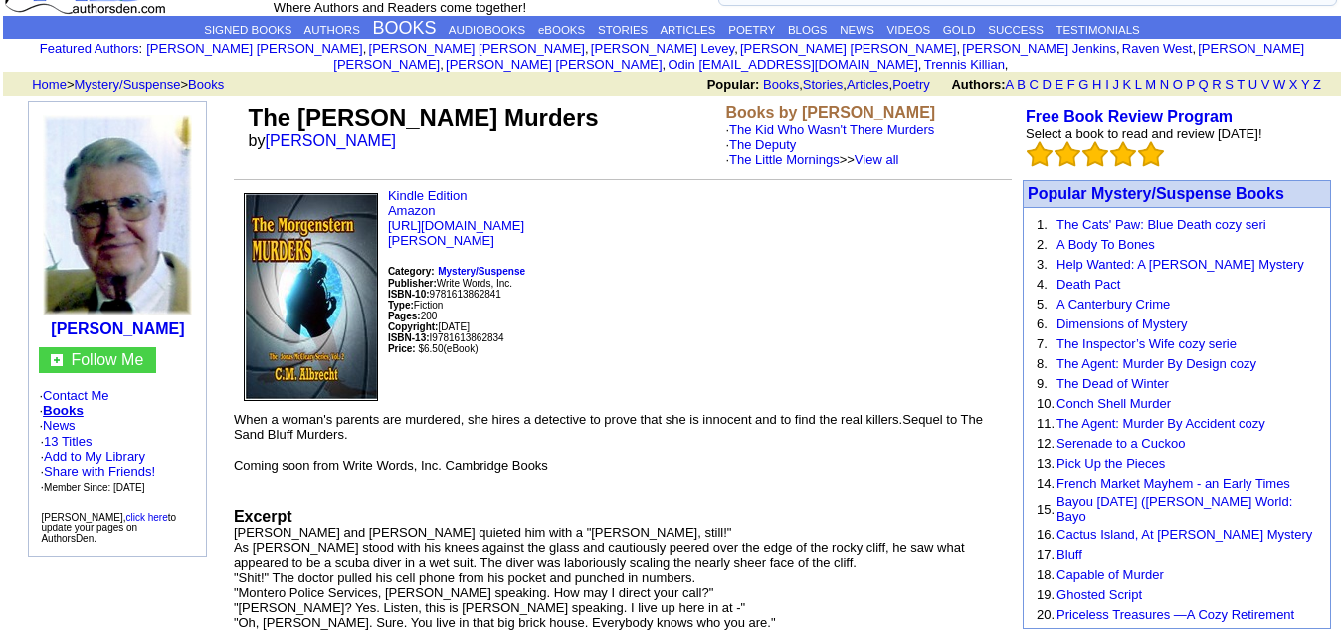
click at [804, 231] on p "Kindle Edition Amazon [URL][DOMAIN_NAME] [PERSON_NAME] Category: Mystery/Suspen…" at bounding box center [623, 292] width 778 height 208
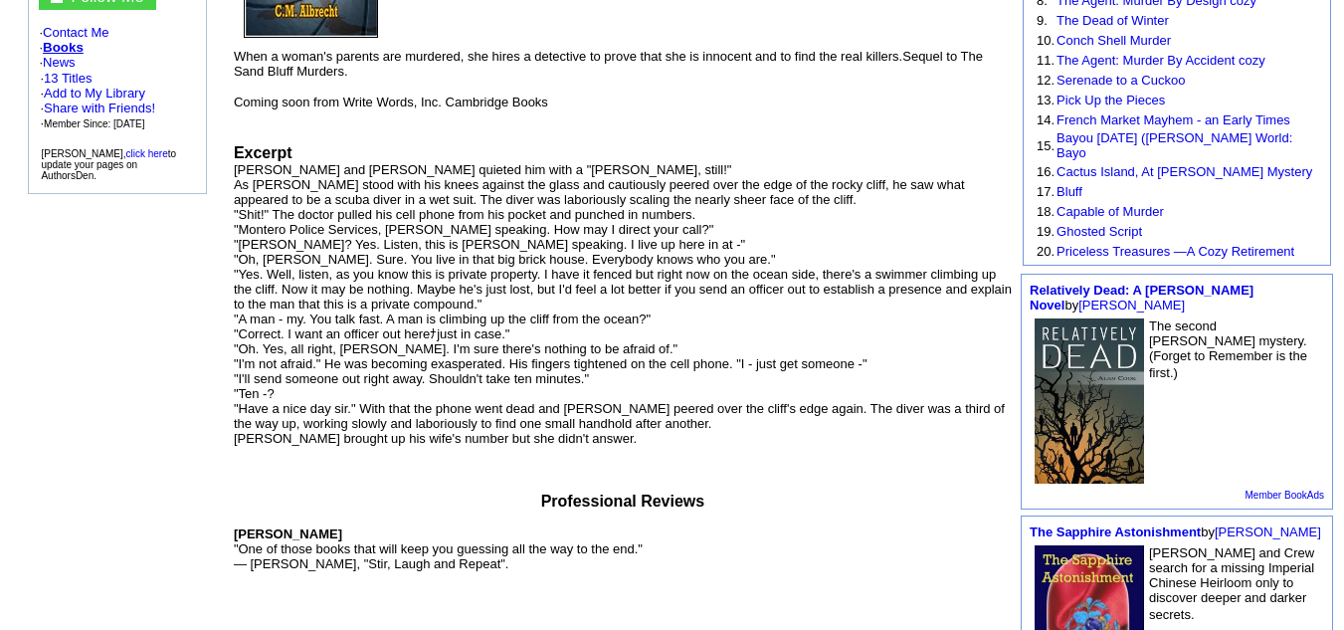
scroll to position [369, 0]
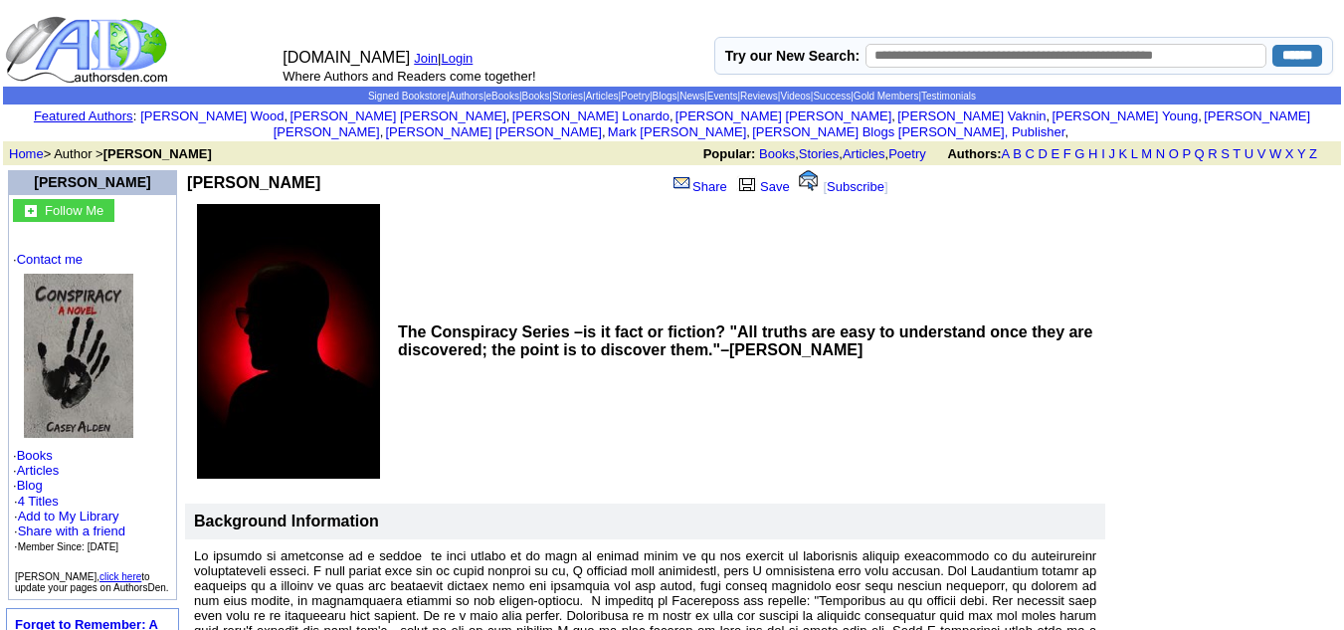
click at [191, 170] on td "Casey Alden" at bounding box center [315, 182] width 257 height 25
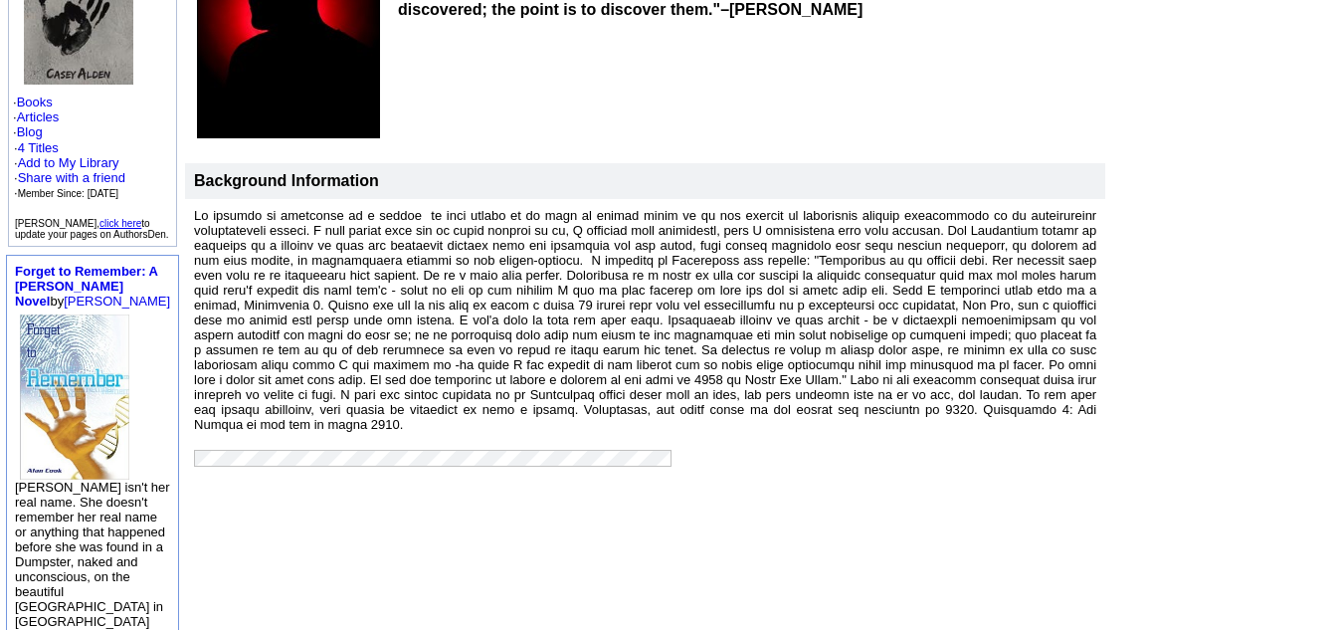
scroll to position [354, 0]
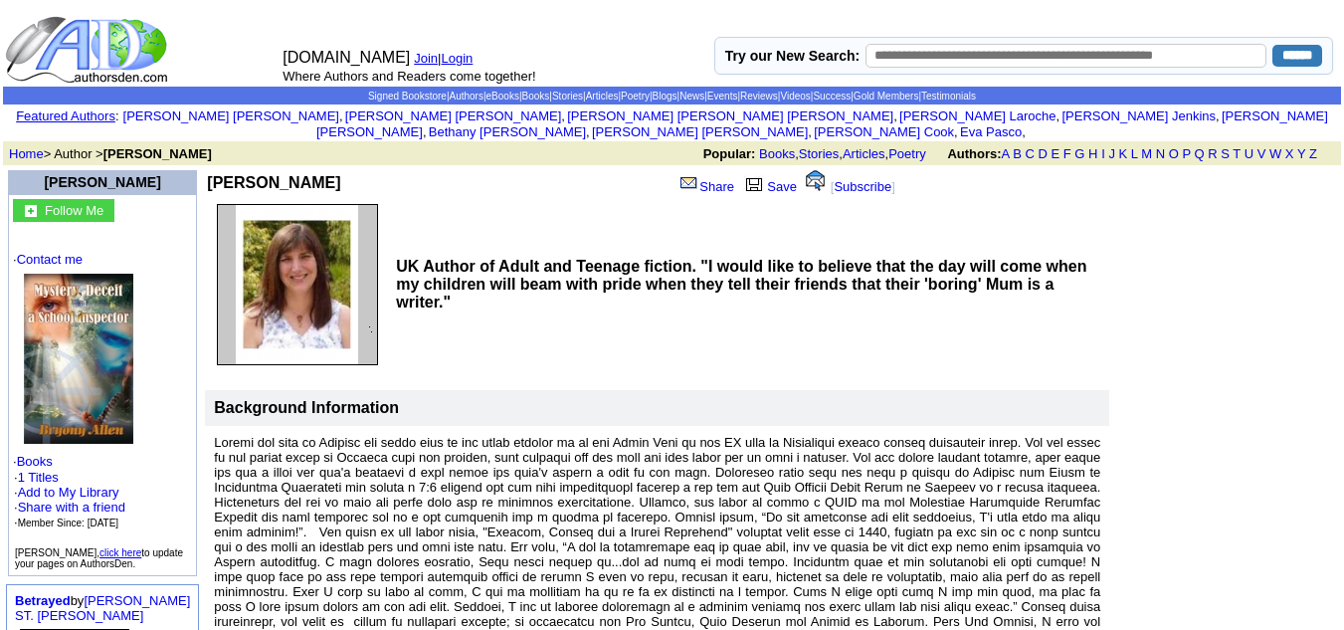
click at [297, 174] on td "Bryony Allen" at bounding box center [333, 182] width 252 height 25
drag, startPoint x: 297, startPoint y: 174, endPoint x: 194, endPoint y: 171, distance: 103.5
click at [207, 171] on td "[PERSON_NAME]" at bounding box center [333, 182] width 252 height 25
copy b "[PERSON_NAME]"
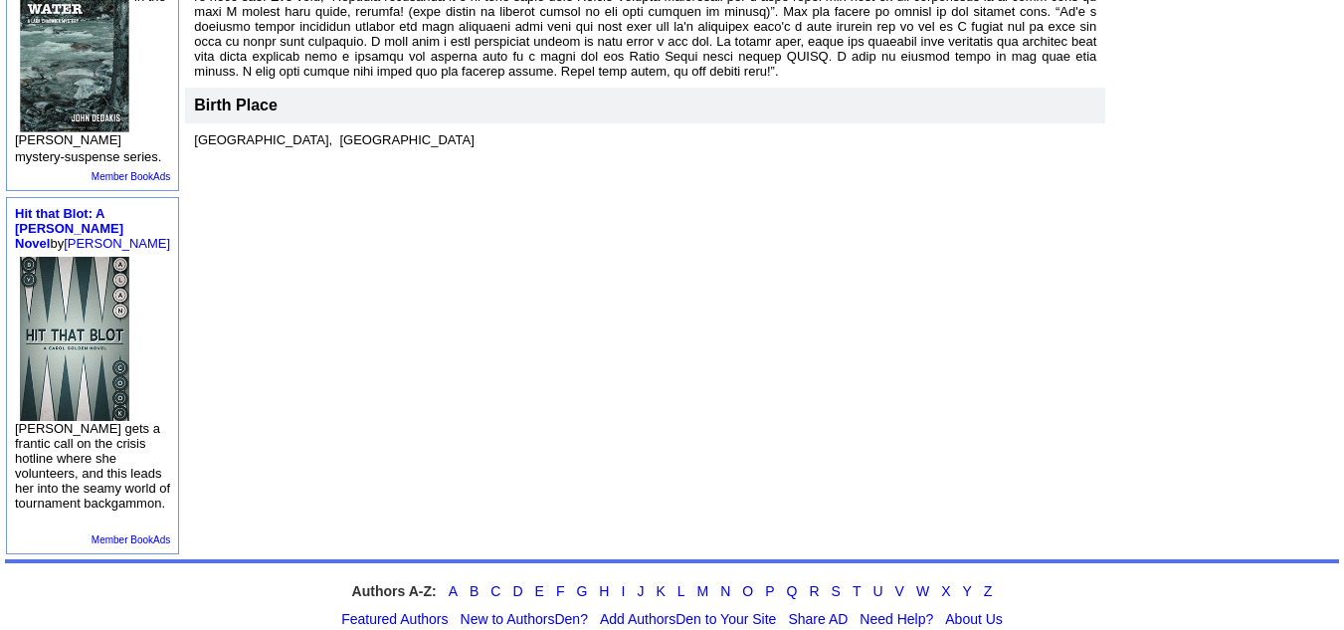
scroll to position [671, 0]
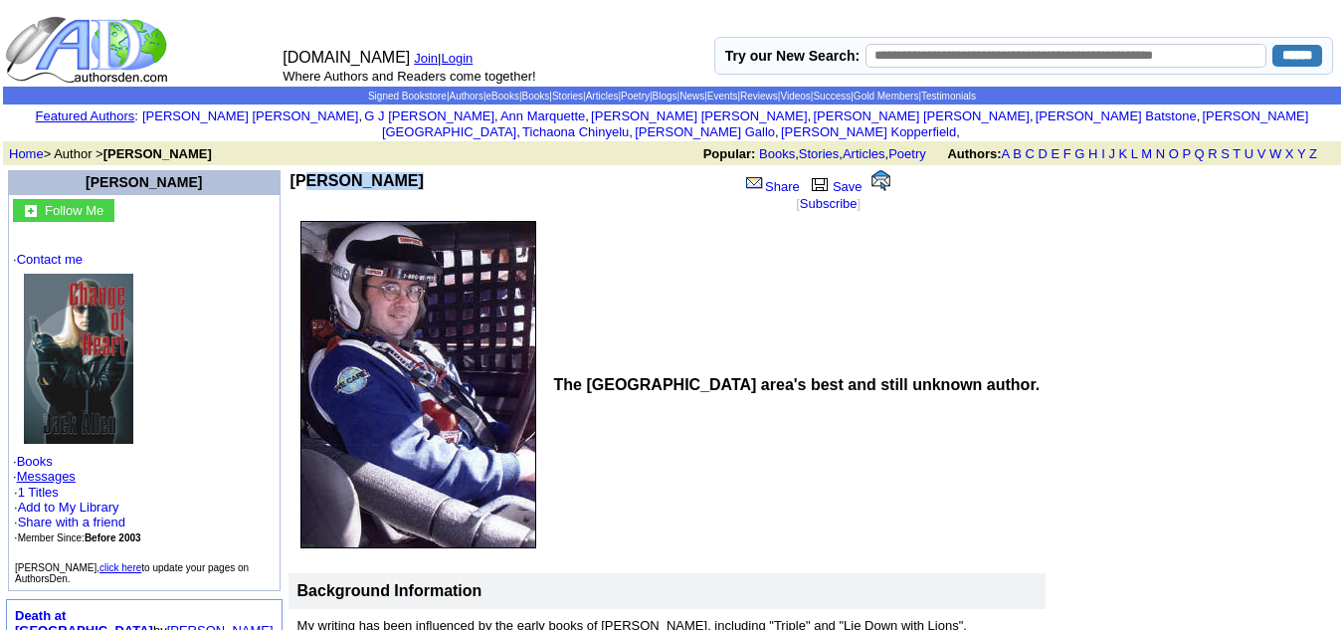
drag, startPoint x: 279, startPoint y: 173, endPoint x: 192, endPoint y: 172, distance: 87.5
click at [290, 172] on td "Jack Allen" at bounding box center [514, 191] width 448 height 42
copy b "Jack Allen"
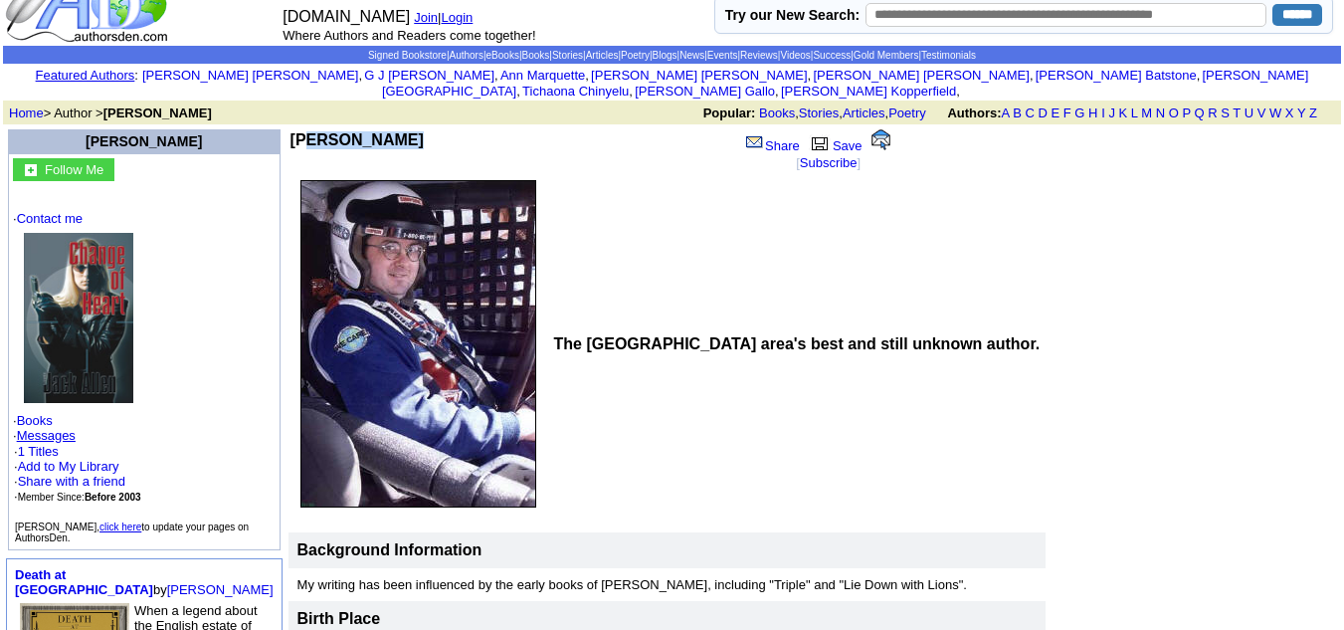
scroll to position [40, 0]
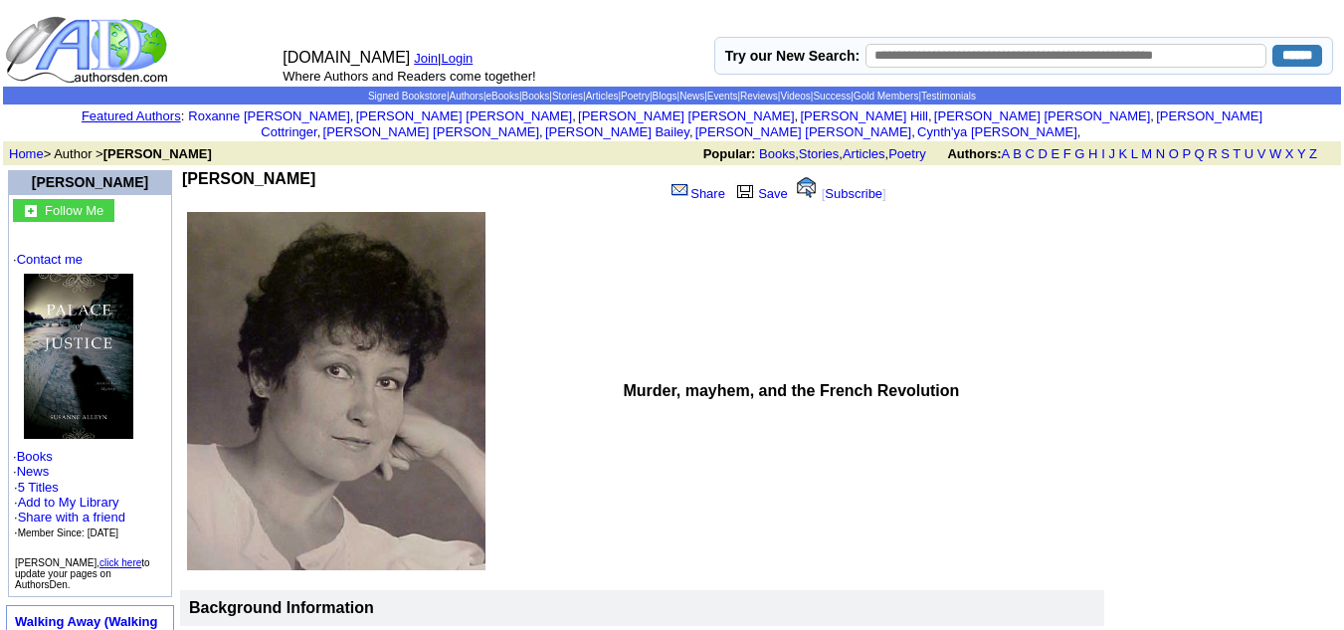
click at [314, 170] on td "[PERSON_NAME]" at bounding box center [418, 189] width 473 height 38
drag, startPoint x: 312, startPoint y: 157, endPoint x: 193, endPoint y: 163, distance: 119.5
click at [193, 170] on td "[PERSON_NAME]" at bounding box center [418, 189] width 473 height 38
copy b "[PERSON_NAME]"
